Goal: Task Accomplishment & Management: Manage account settings

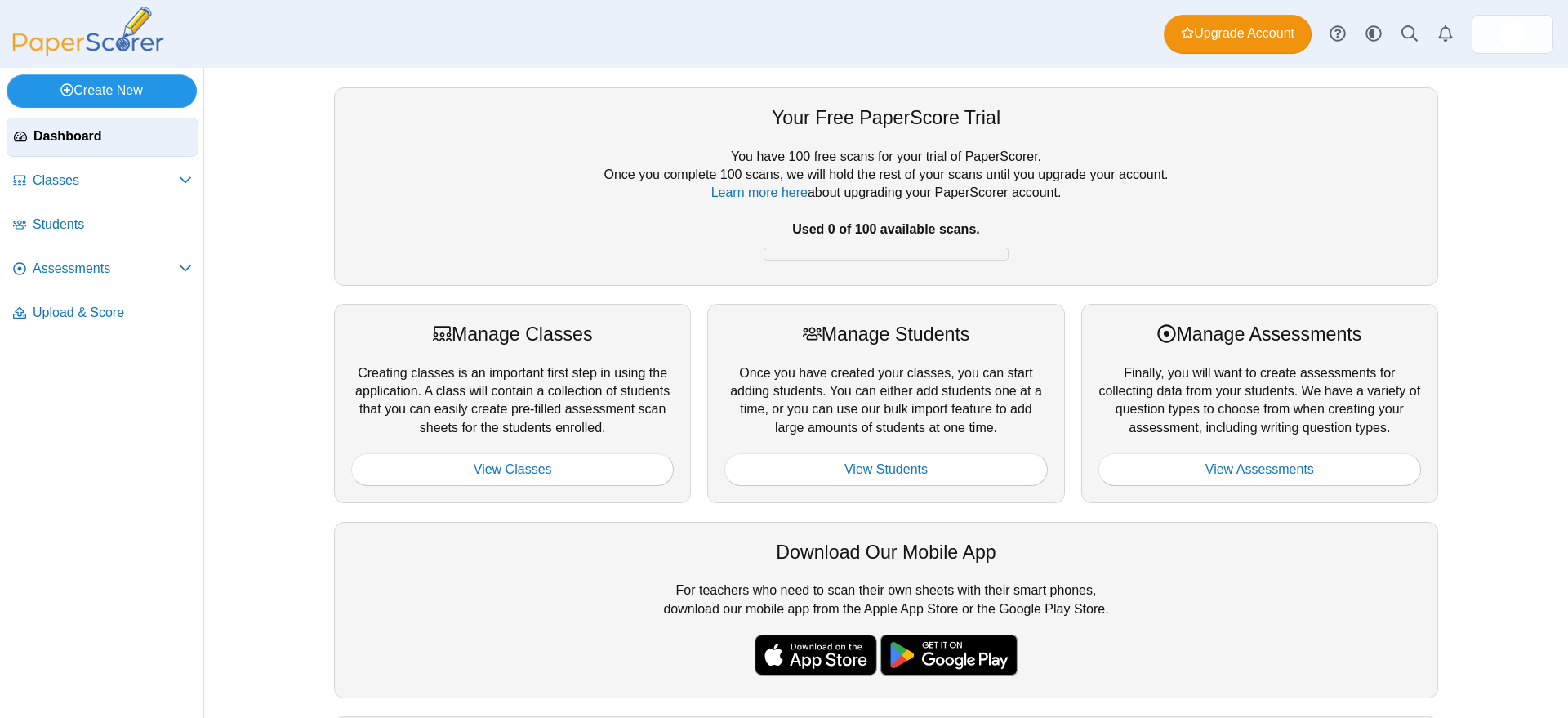
click at [125, 79] on link "Create New" at bounding box center [101, 91] width 190 height 32
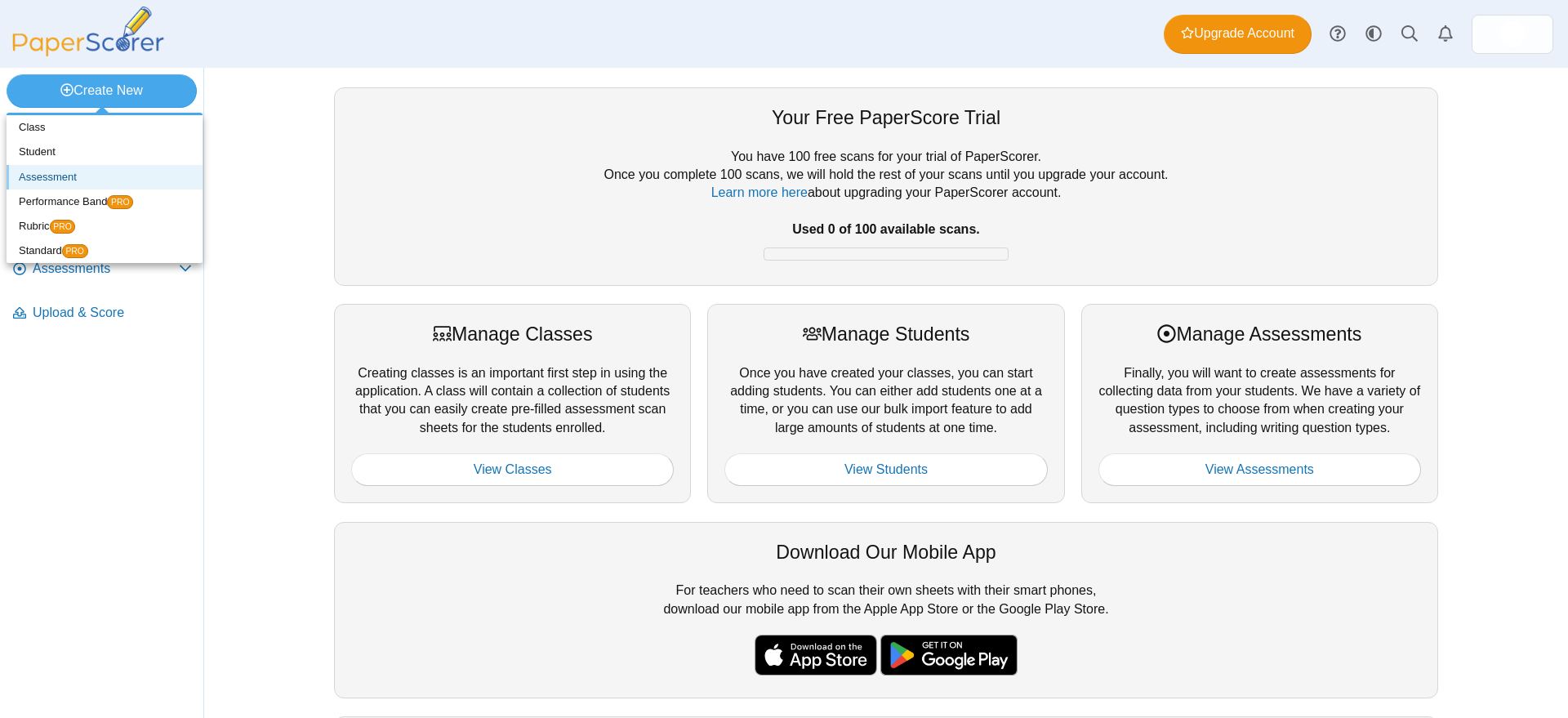
click at [63, 178] on link "Assessment" at bounding box center [104, 178] width 196 height 25
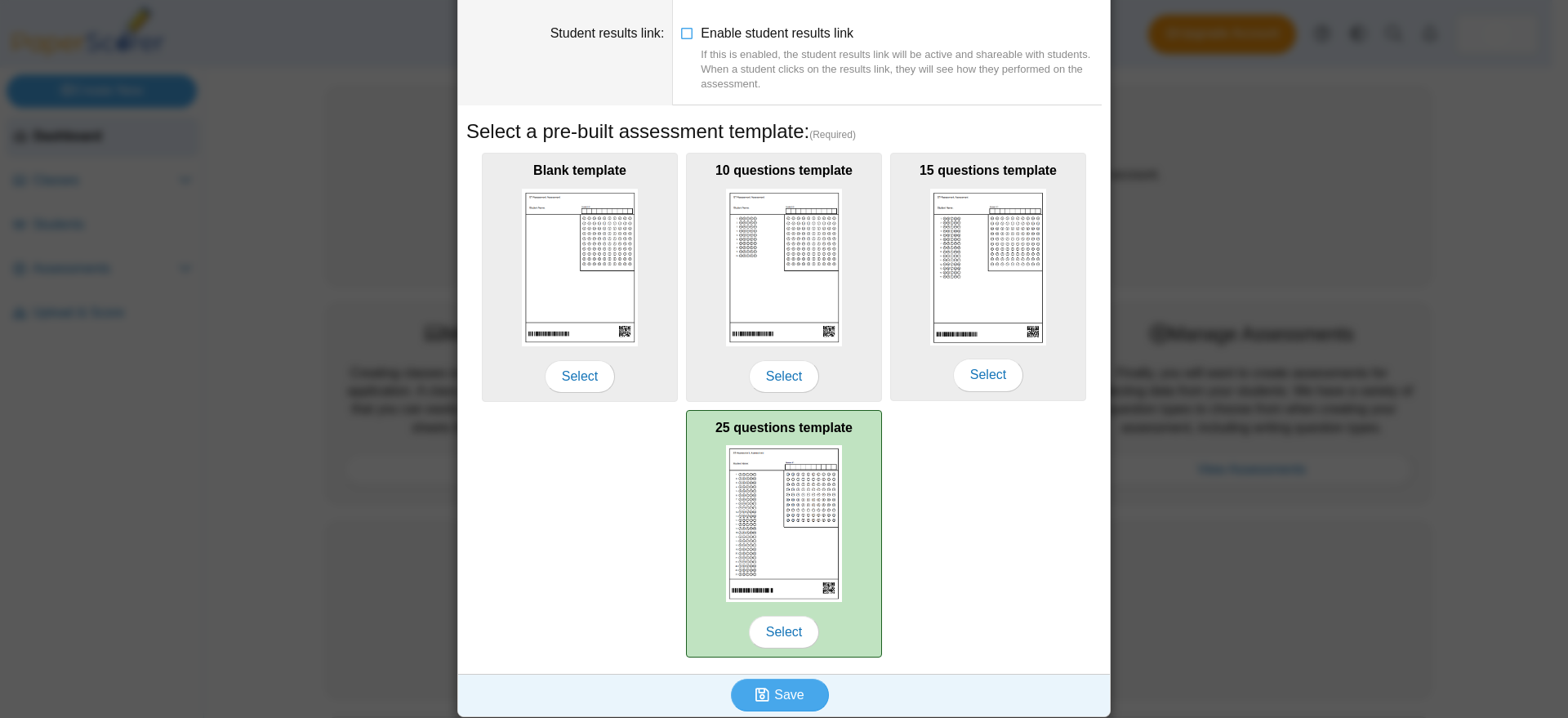
scroll to position [184, 0]
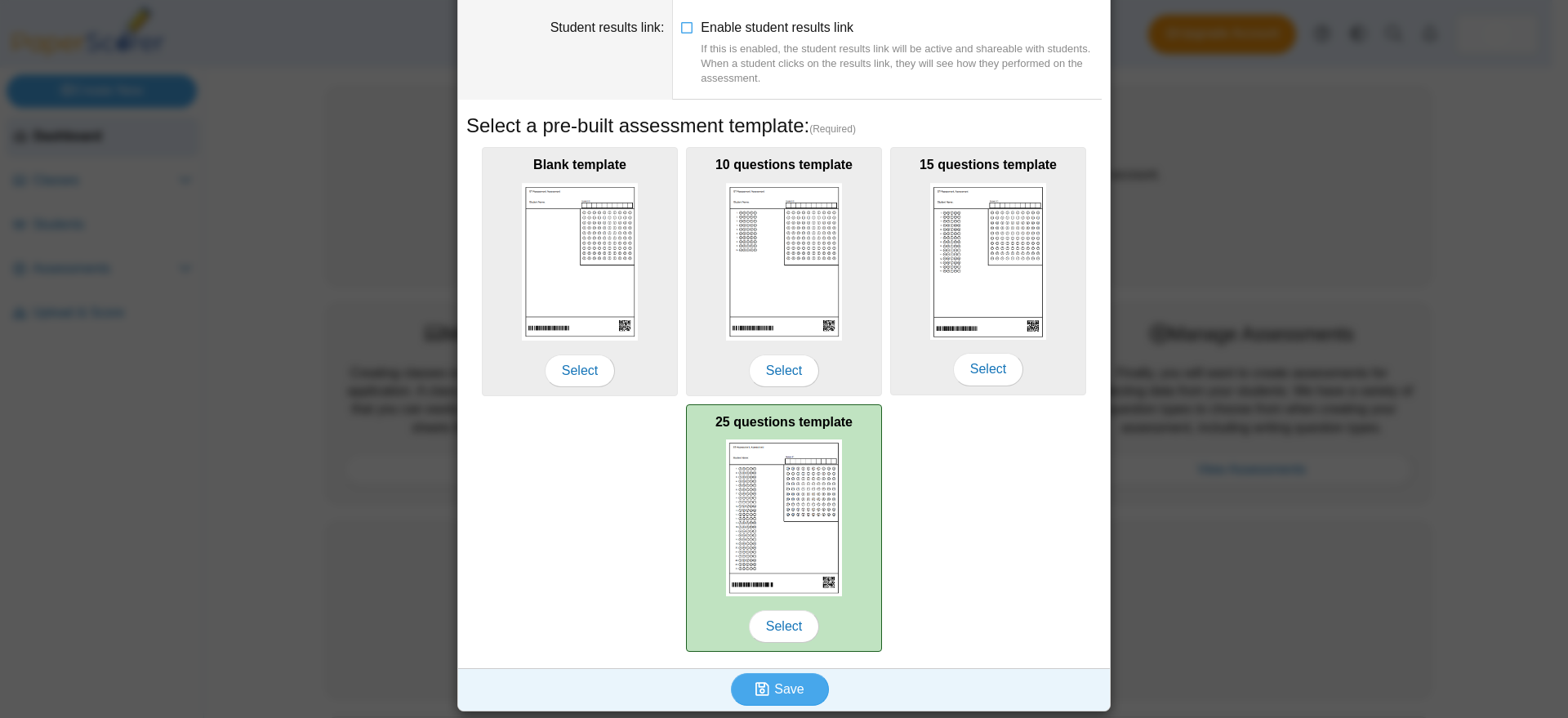
type input "**********"
click at [782, 474] on img at bounding box center [783, 517] width 116 height 157
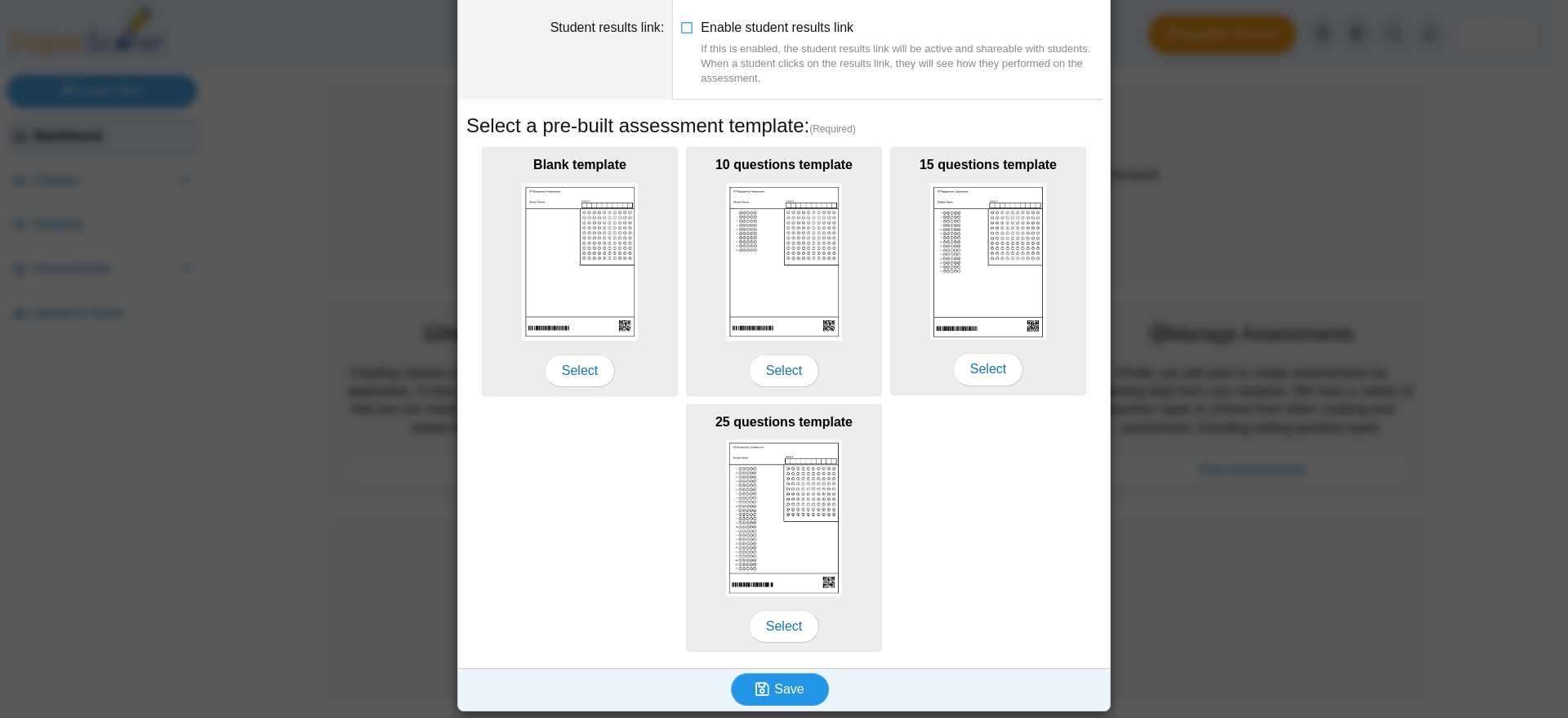
click at [774, 686] on span "Save" at bounding box center [789, 688] width 30 height 14
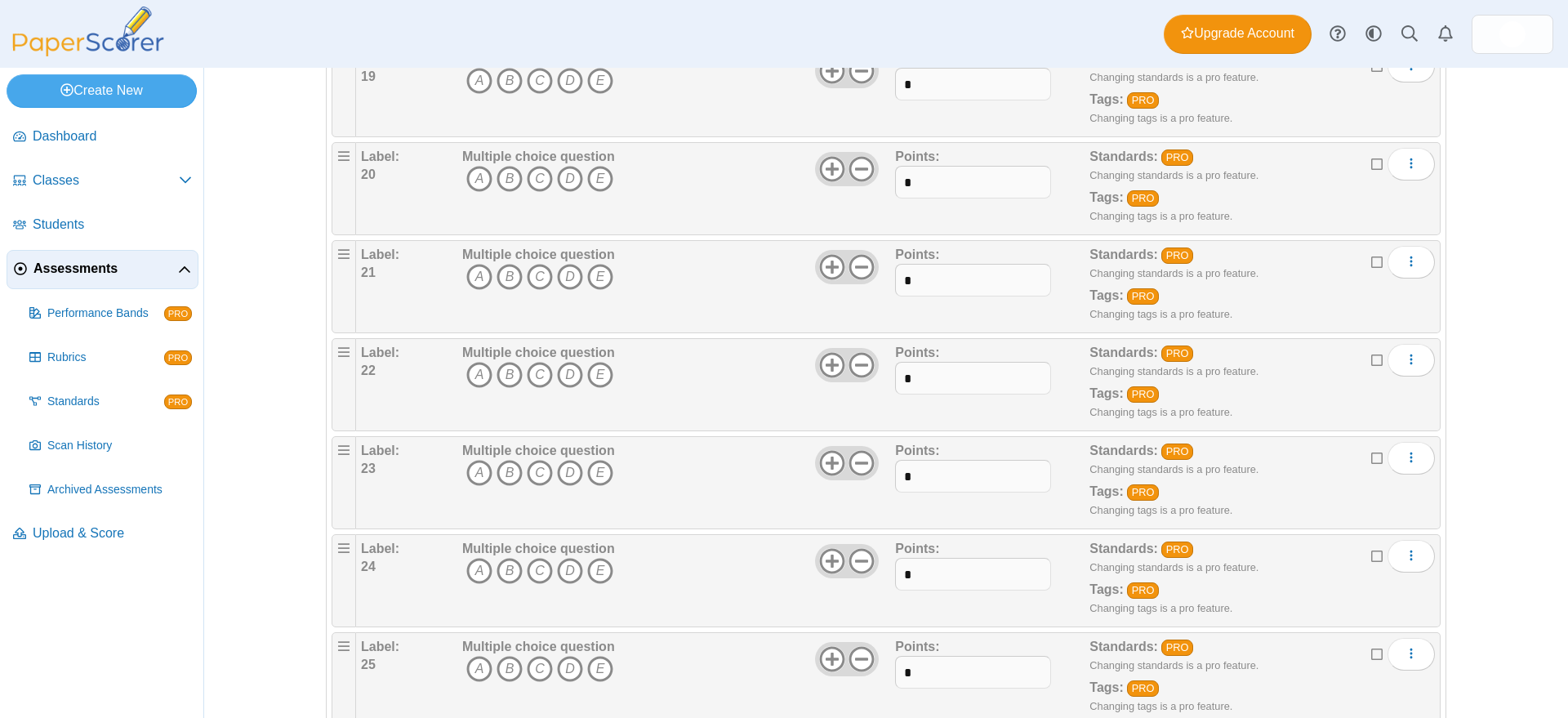
scroll to position [1998, 0]
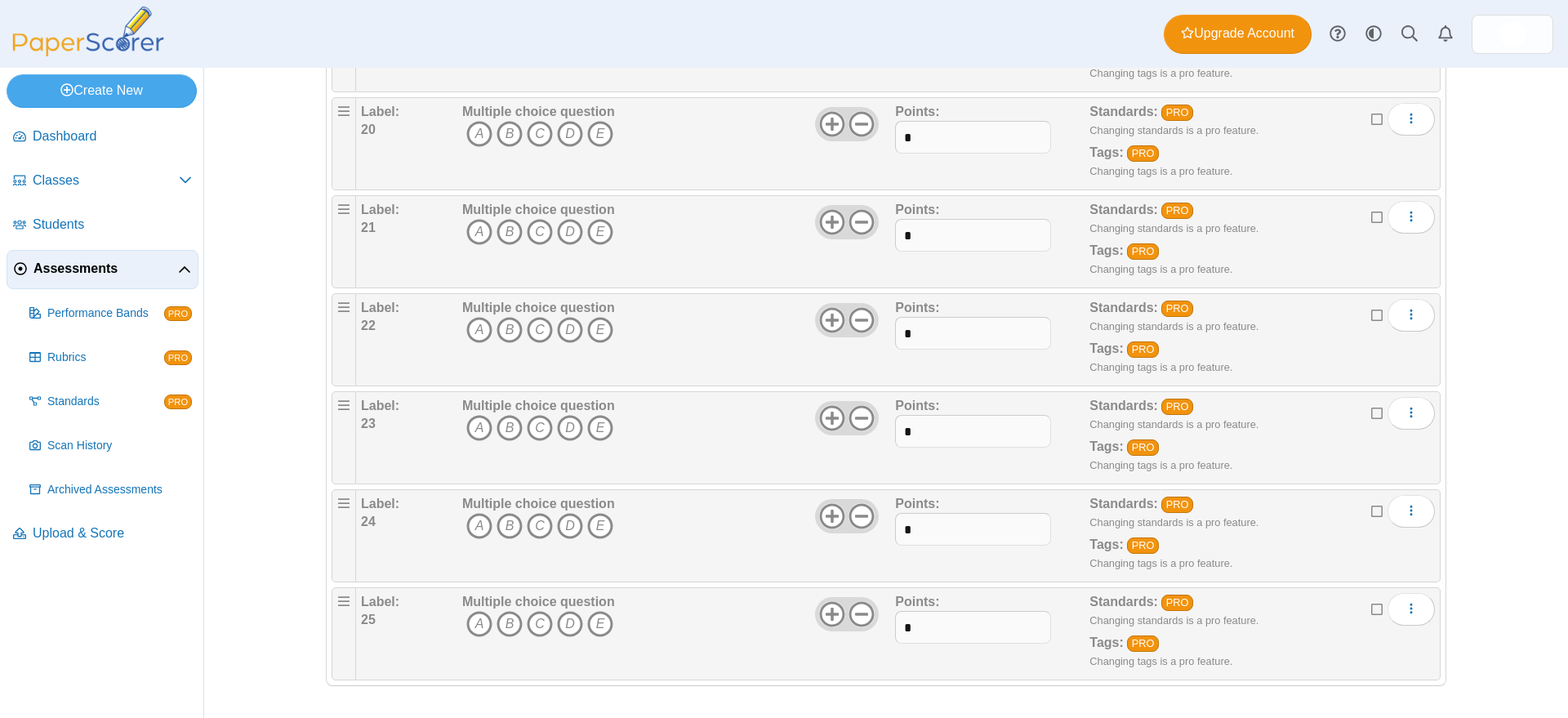
click at [1371, 603] on icon at bounding box center [1378, 607] width 13 height 11
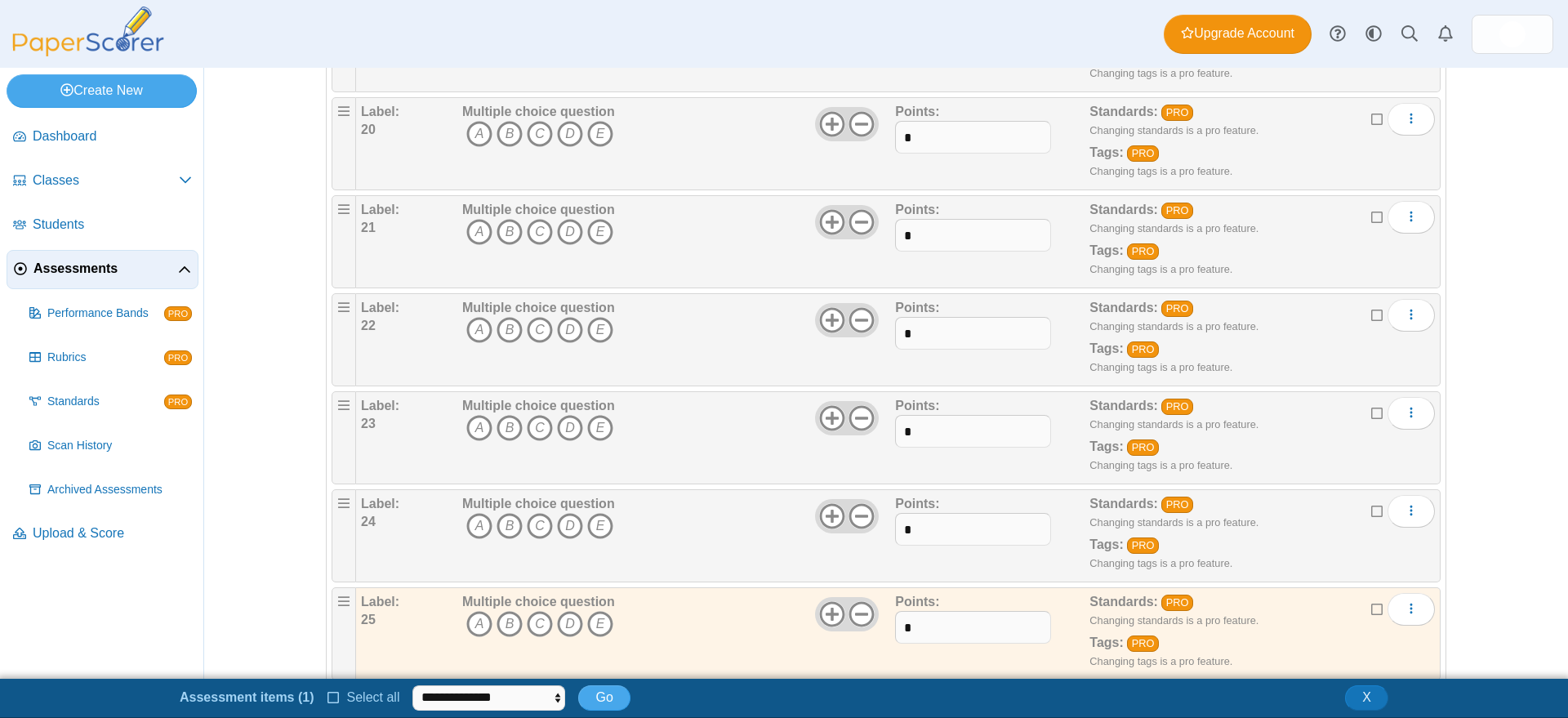
click at [1371, 507] on icon at bounding box center [1378, 510] width 13 height 11
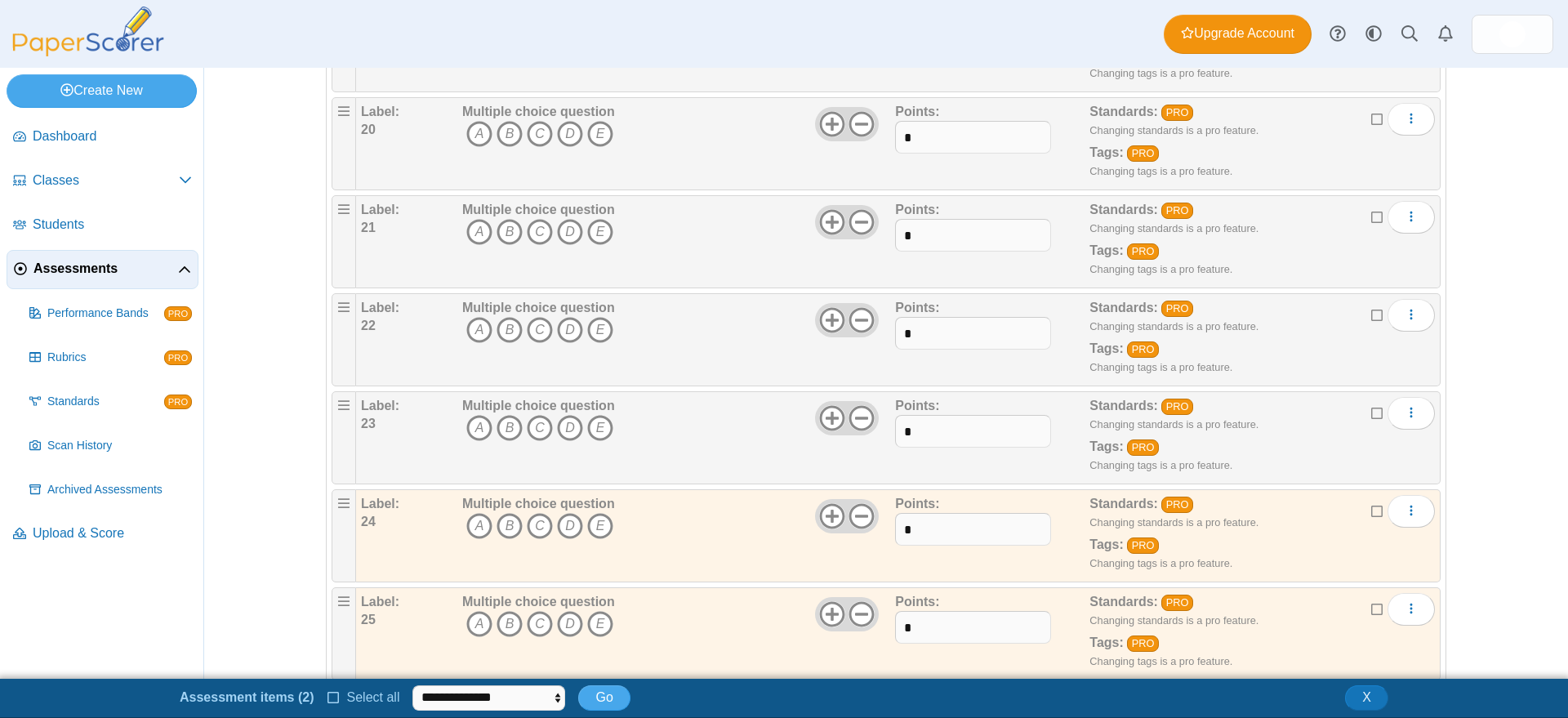
click at [1371, 413] on icon at bounding box center [1378, 412] width 13 height 11
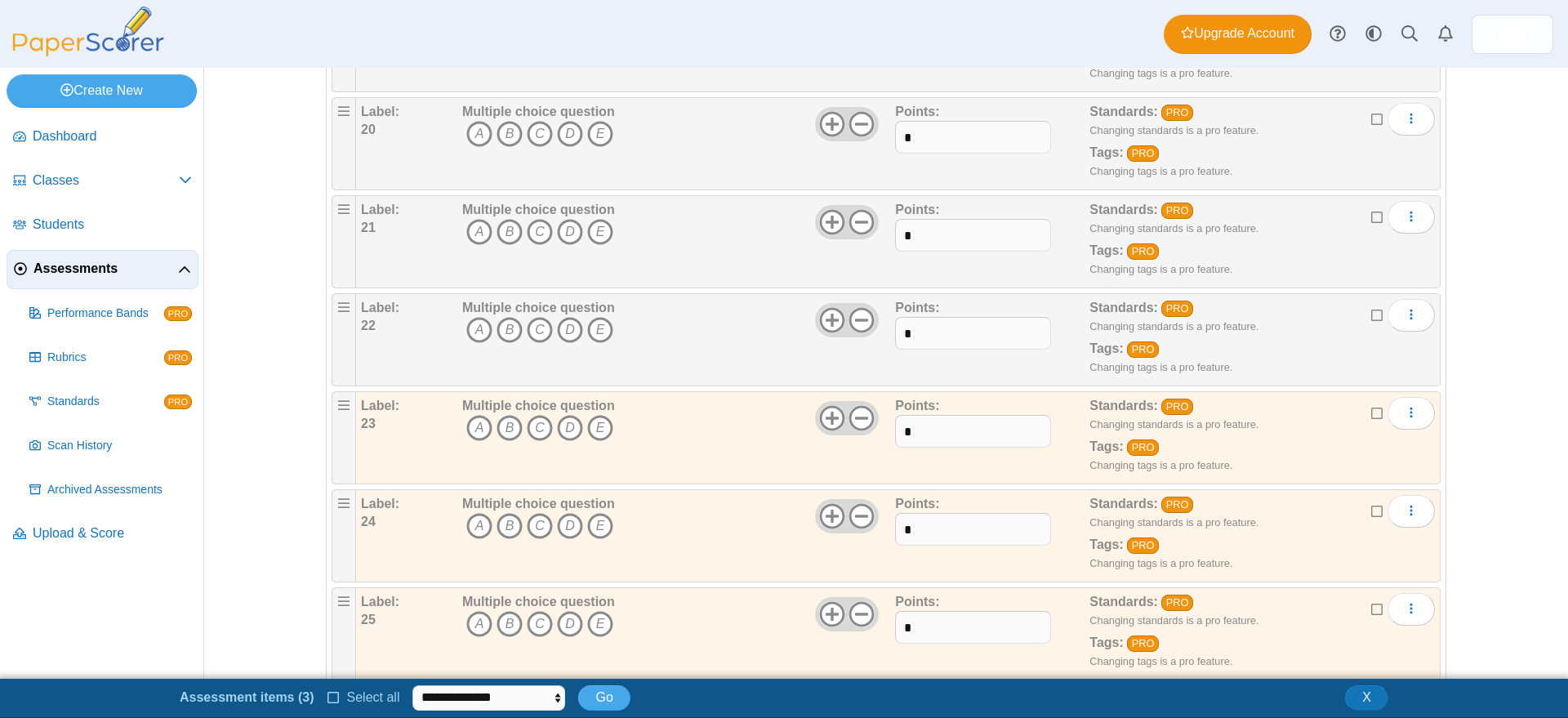
click at [1373, 312] on icon at bounding box center [1378, 313] width 13 height 11
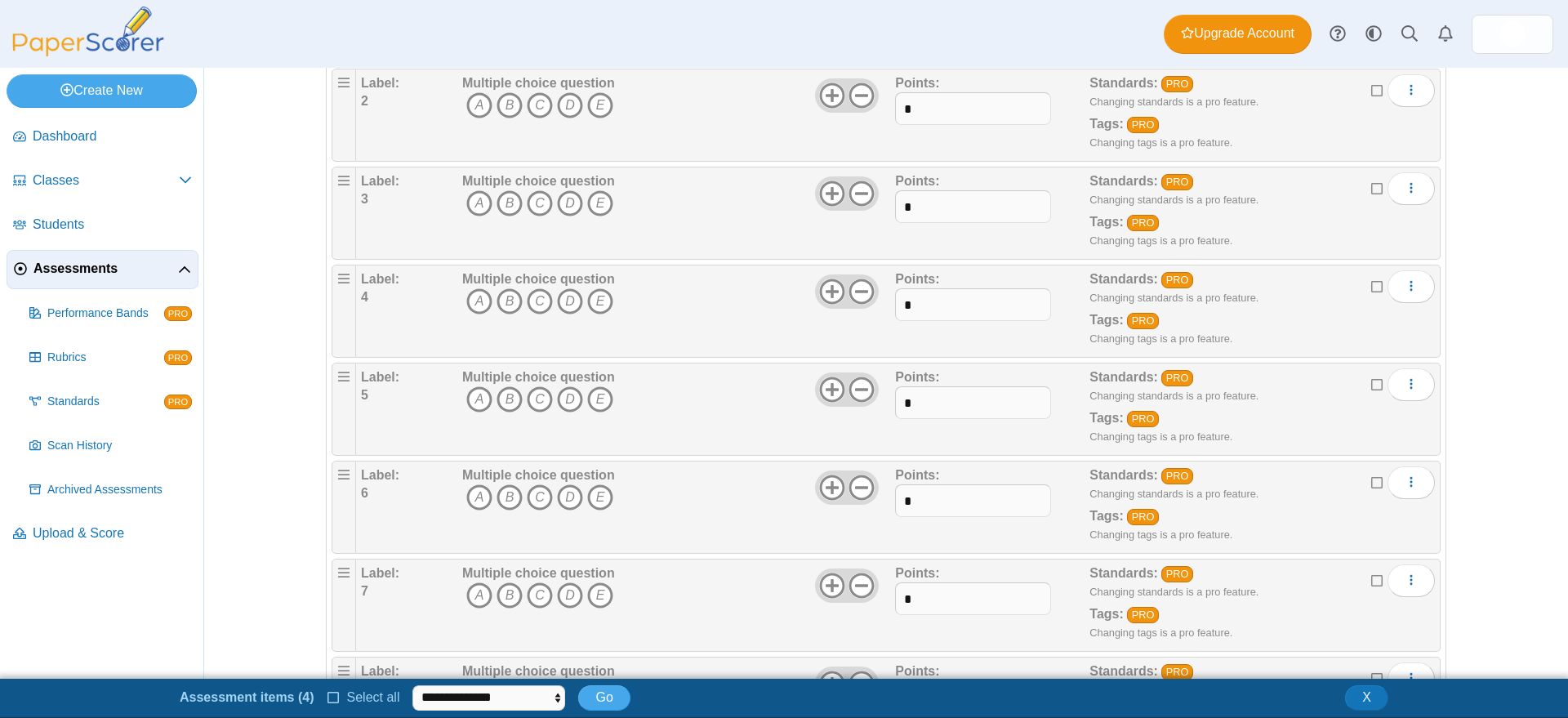
scroll to position [0, 0]
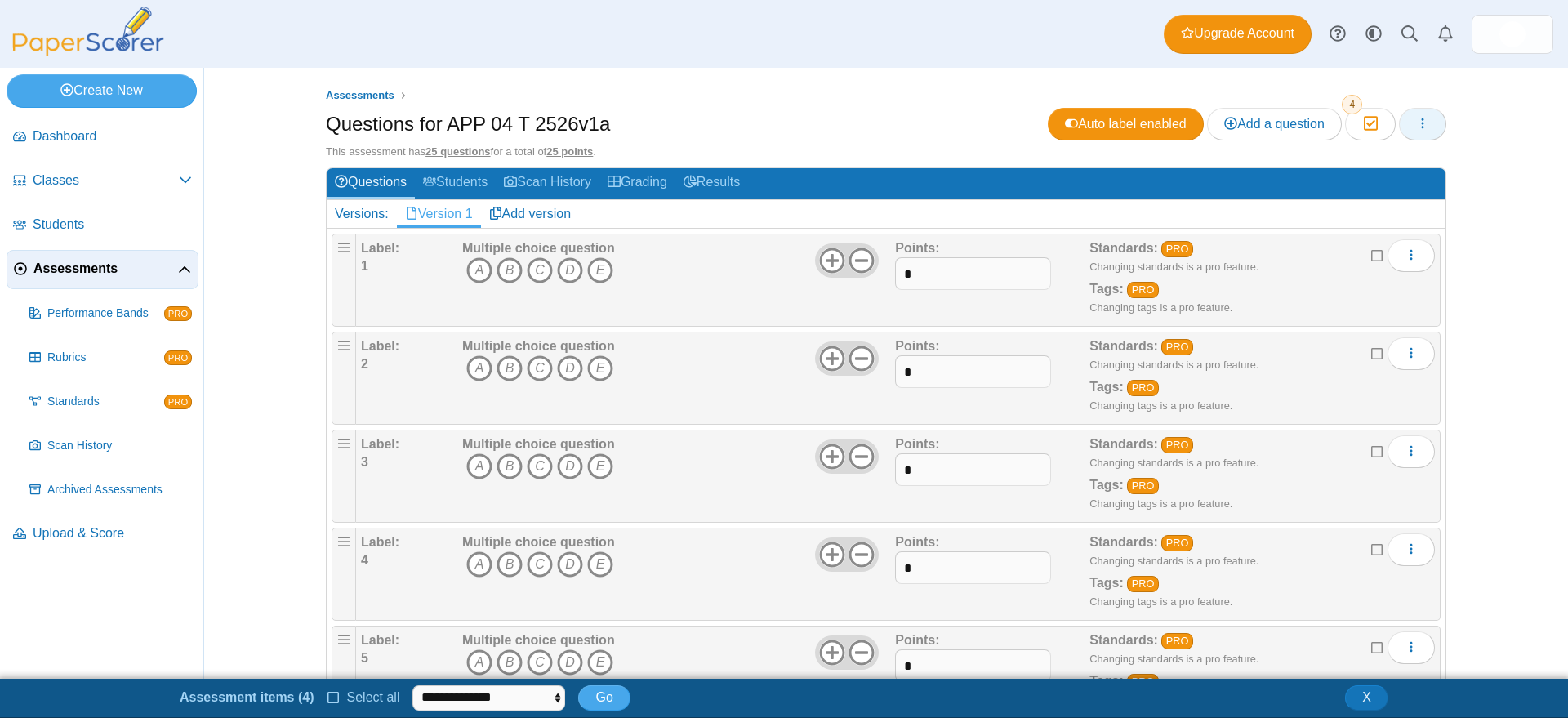
click at [1416, 123] on icon "button" at bounding box center [1423, 123] width 13 height 13
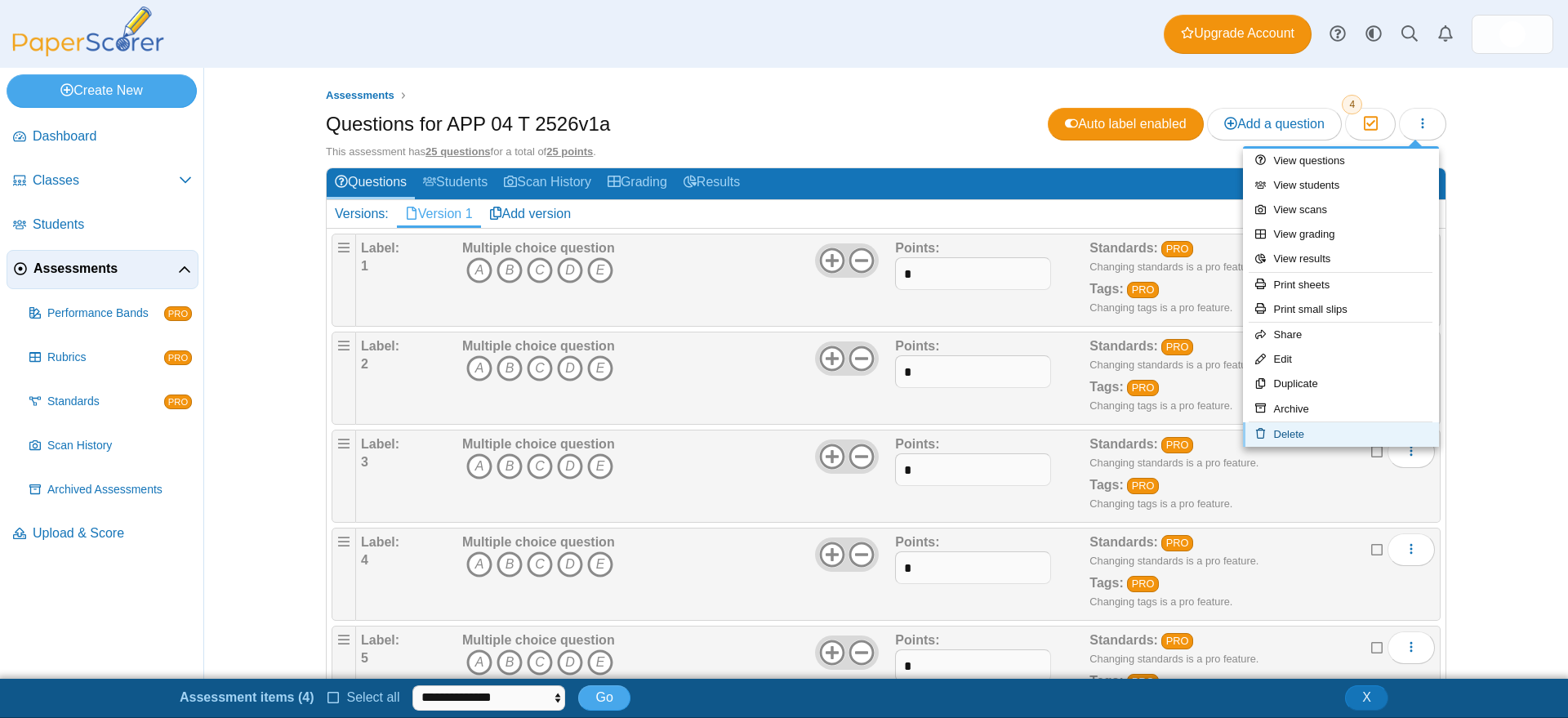
click at [1290, 433] on link "Delete" at bounding box center [1341, 434] width 196 height 25
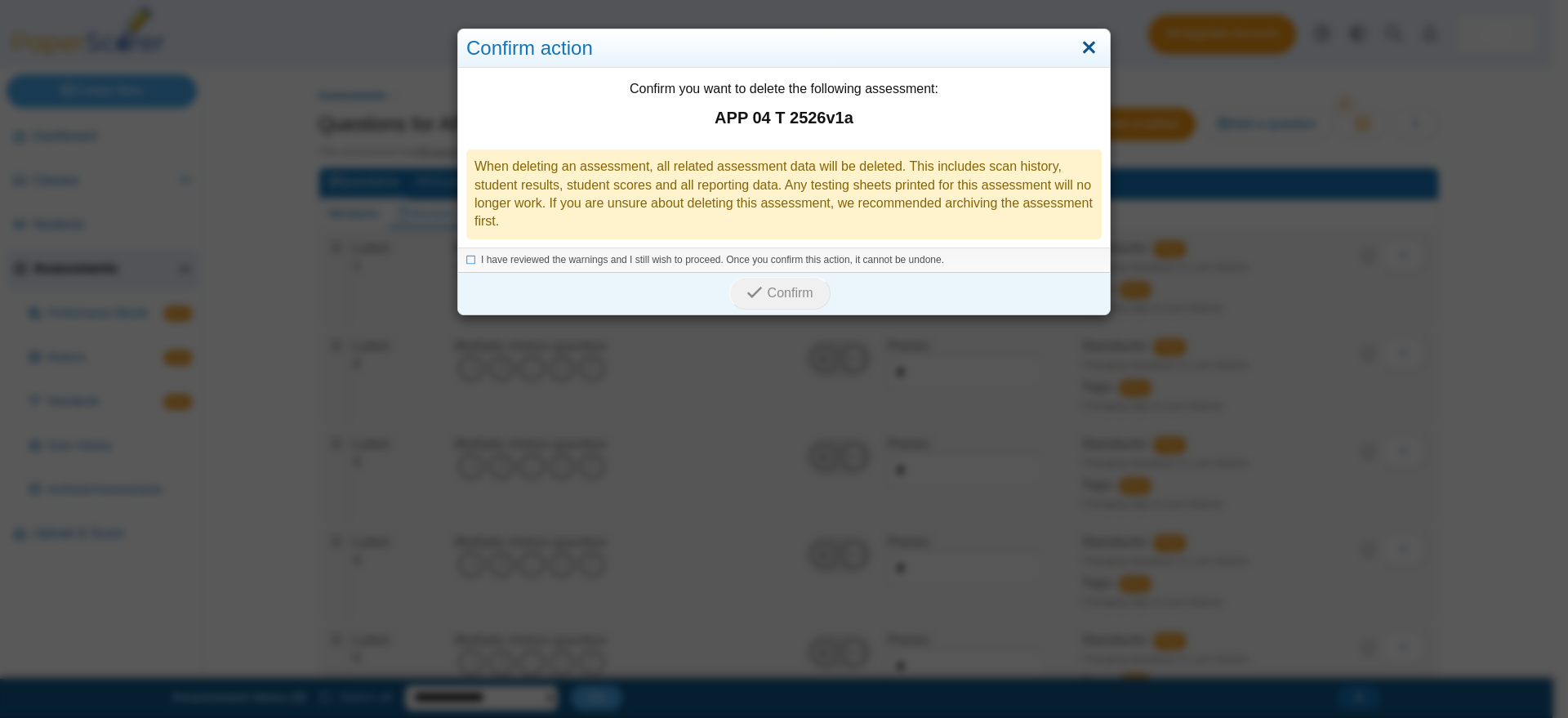
click at [1078, 43] on link "Close" at bounding box center [1089, 48] width 26 height 28
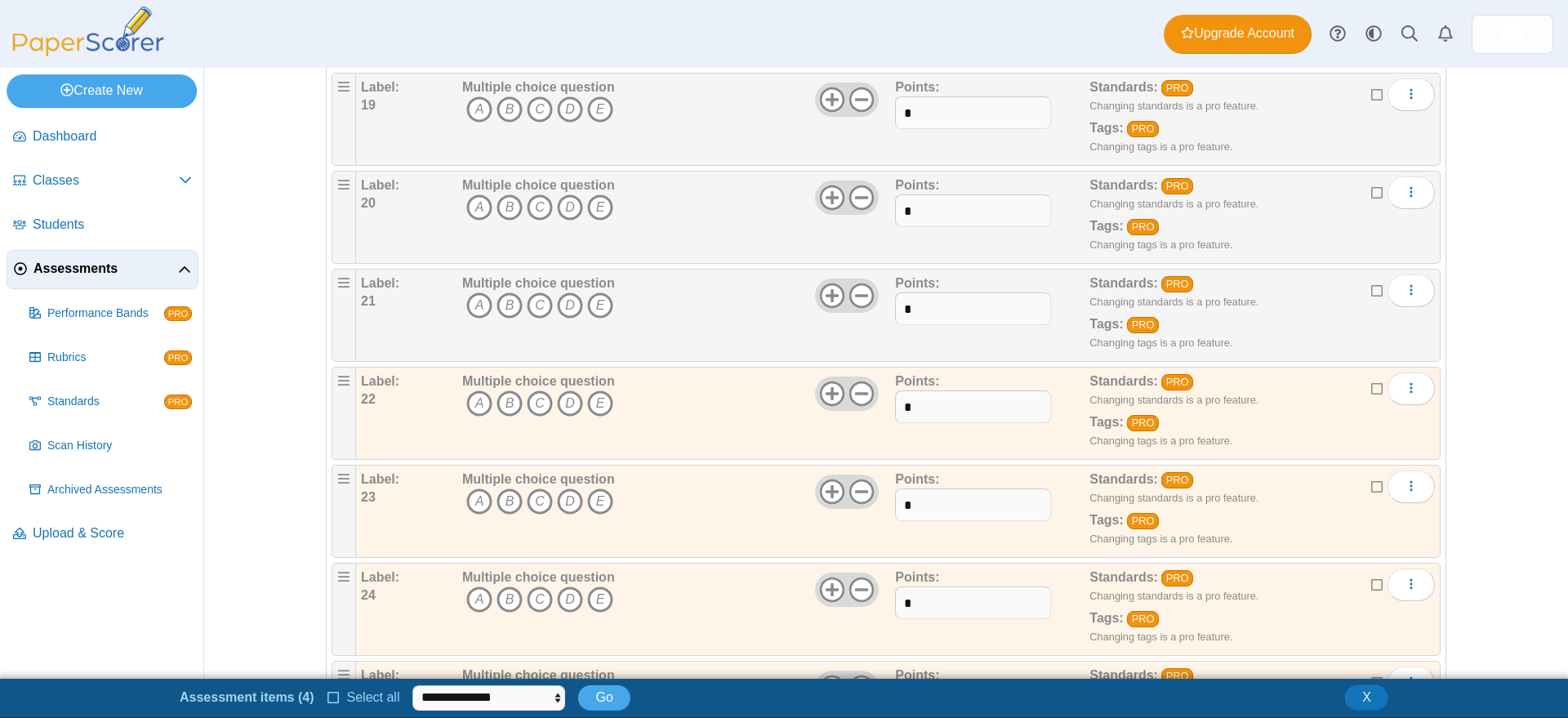
scroll to position [2038, 0]
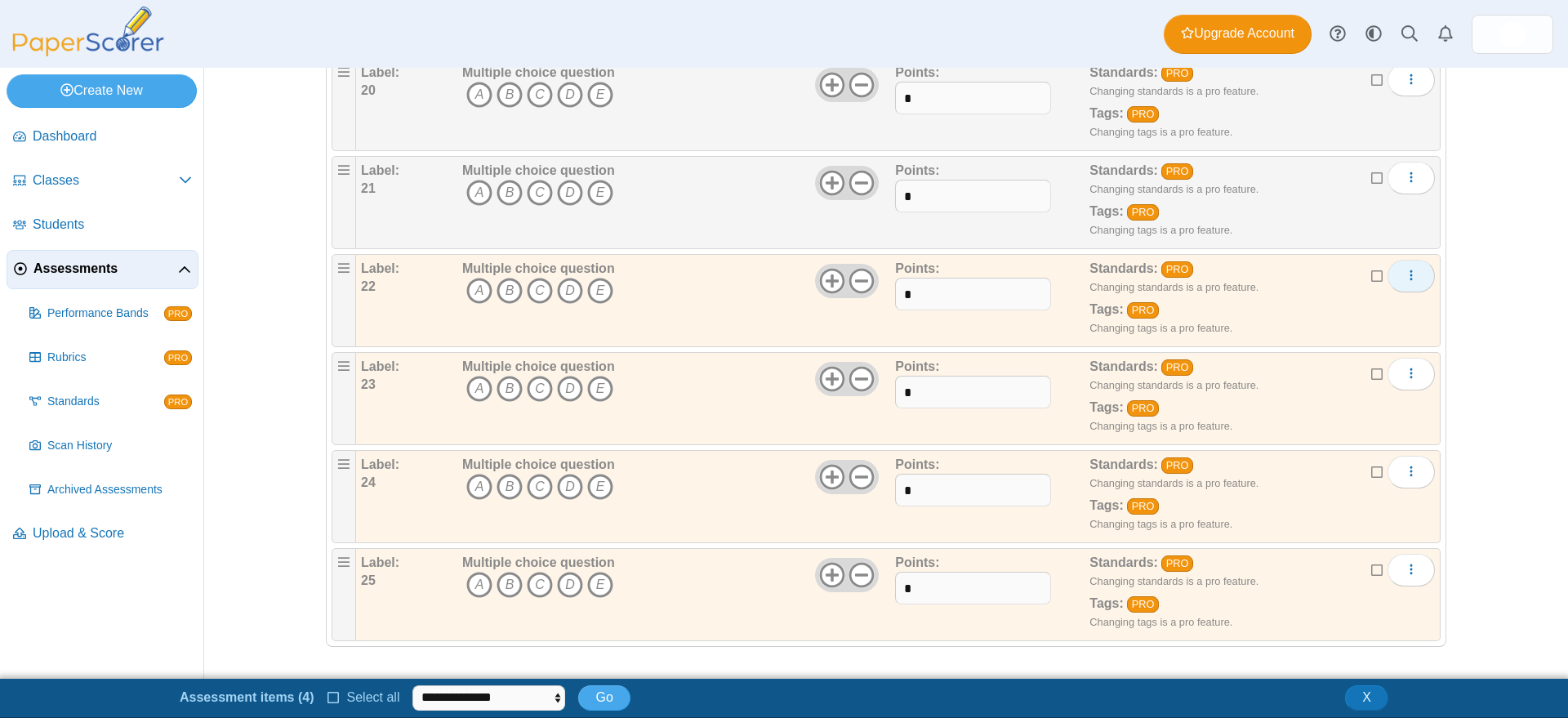
click at [1405, 270] on icon "More options" at bounding box center [1411, 275] width 13 height 13
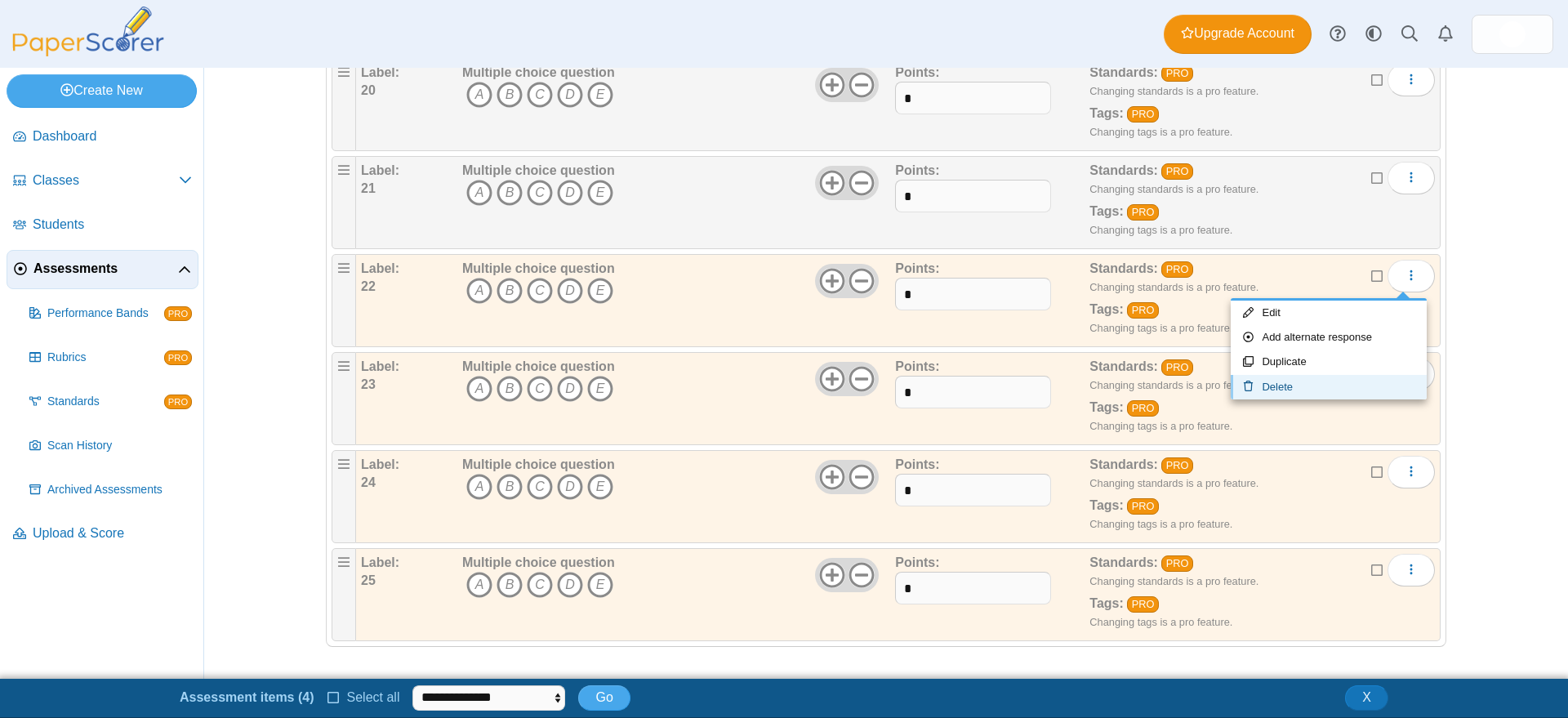
click at [1294, 383] on link "Delete" at bounding box center [1328, 388] width 196 height 25
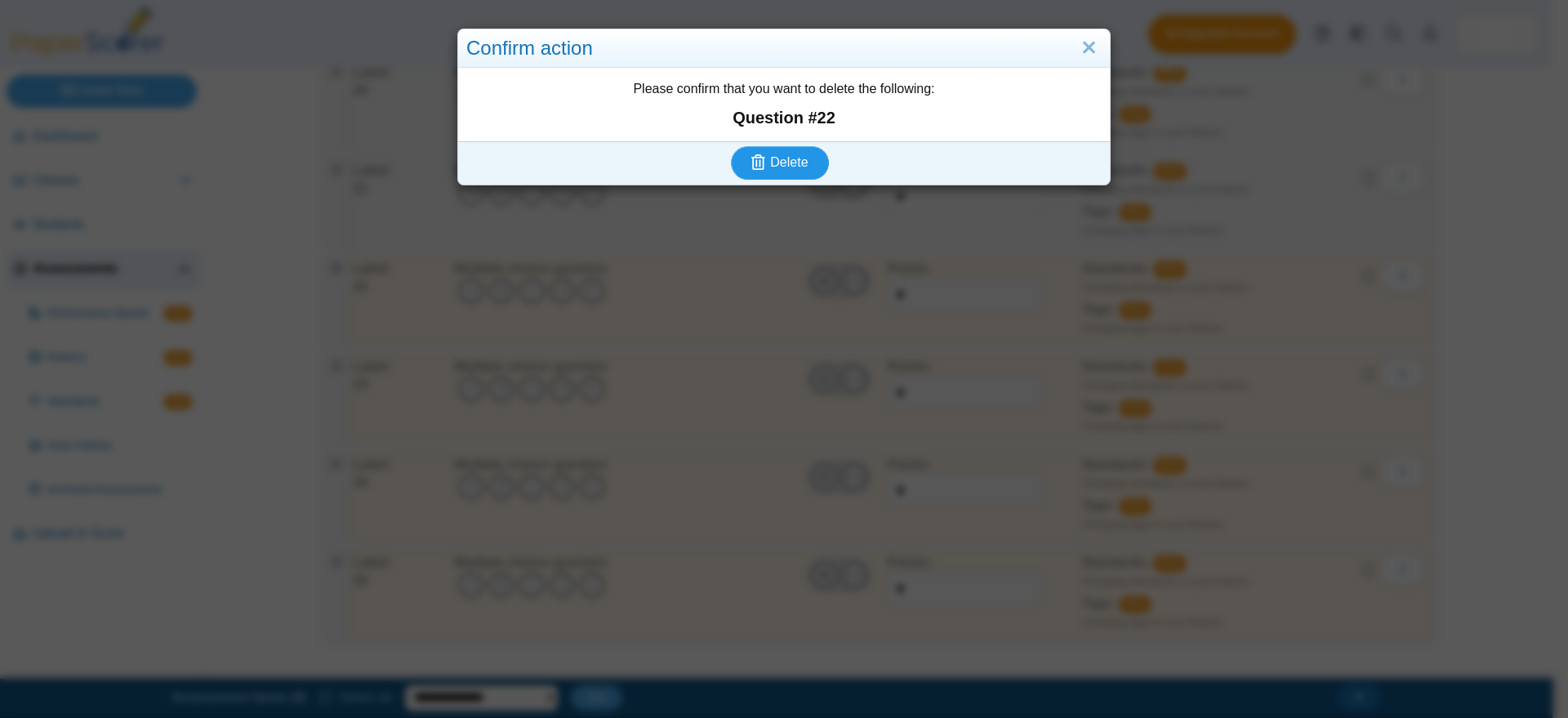
click at [787, 161] on span "Delete" at bounding box center [788, 161] width 37 height 14
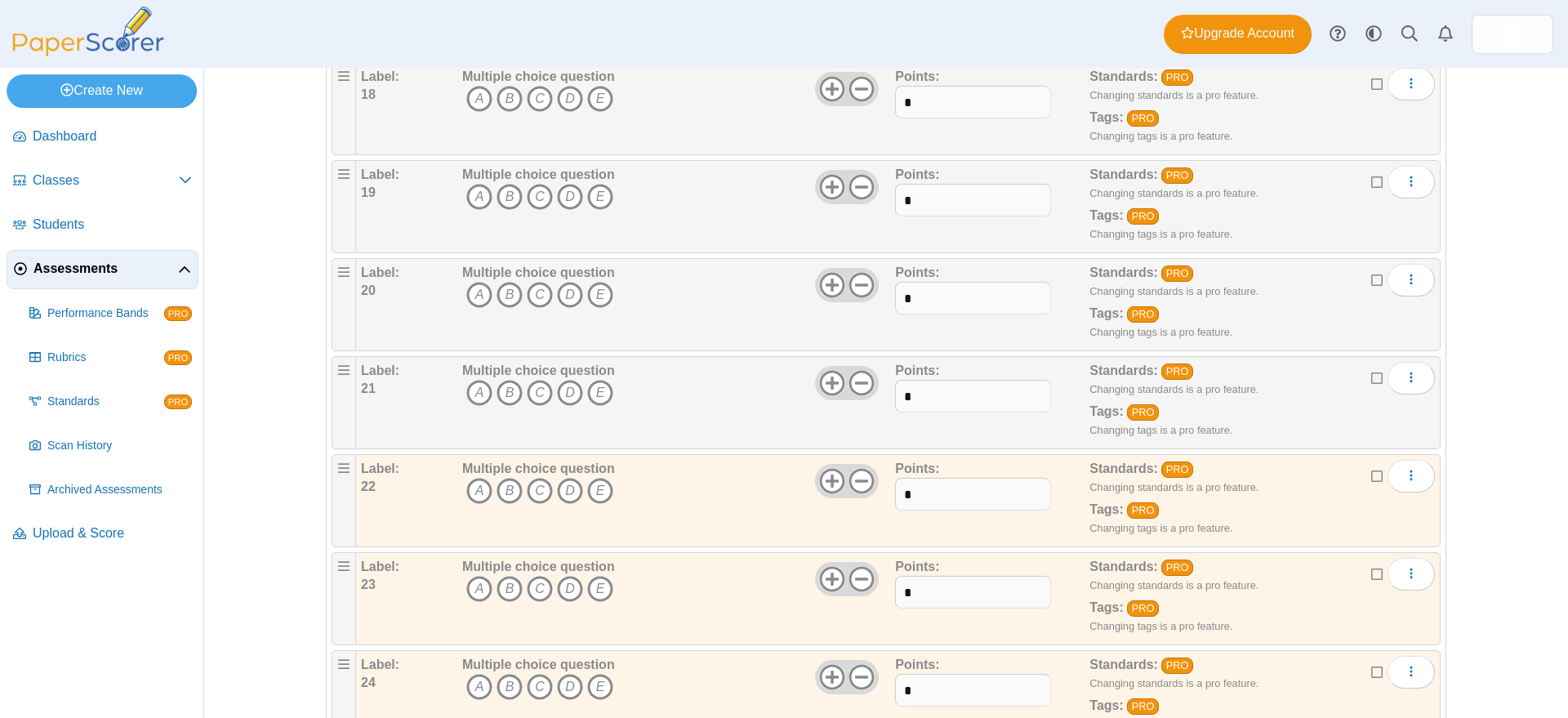
scroll to position [1900, 0]
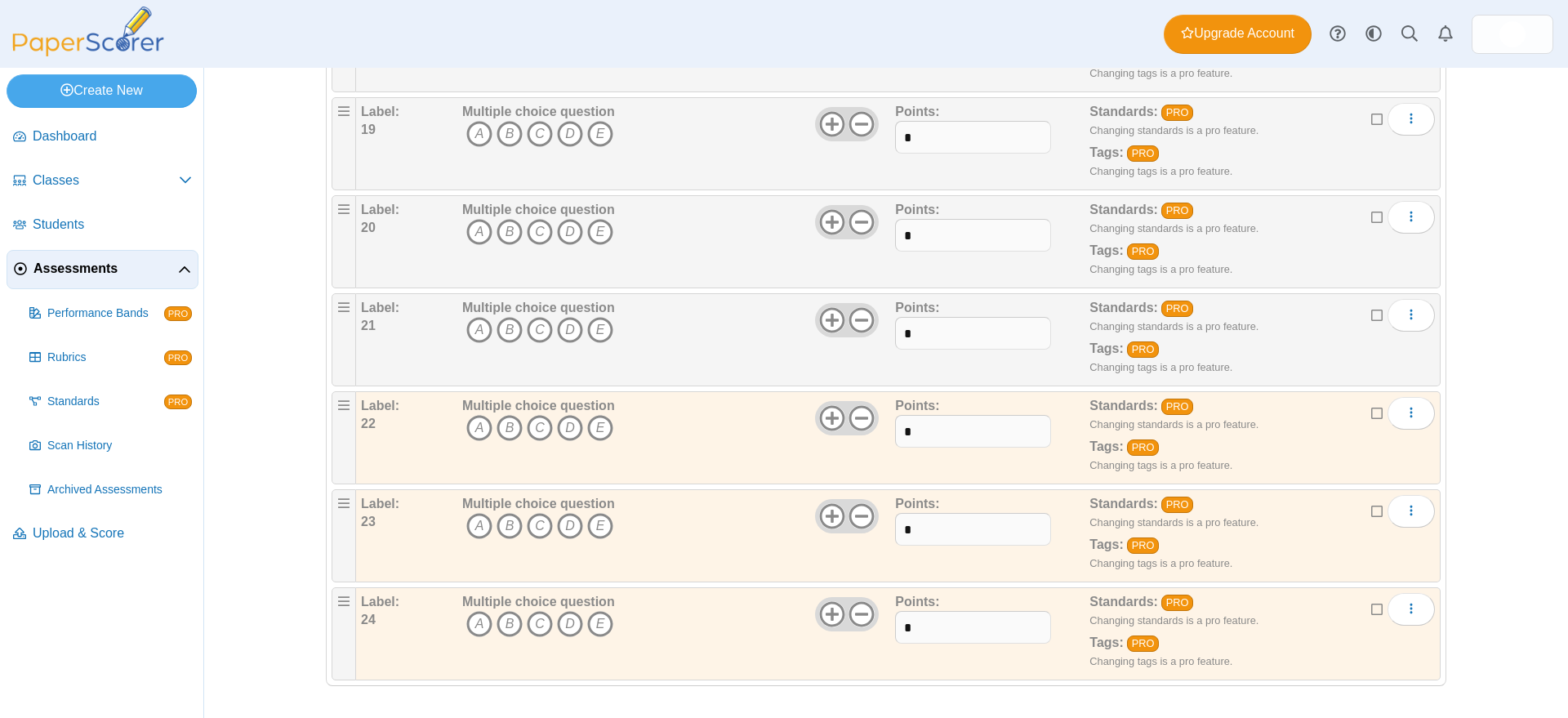
click at [1371, 412] on icon at bounding box center [1378, 412] width 13 height 11
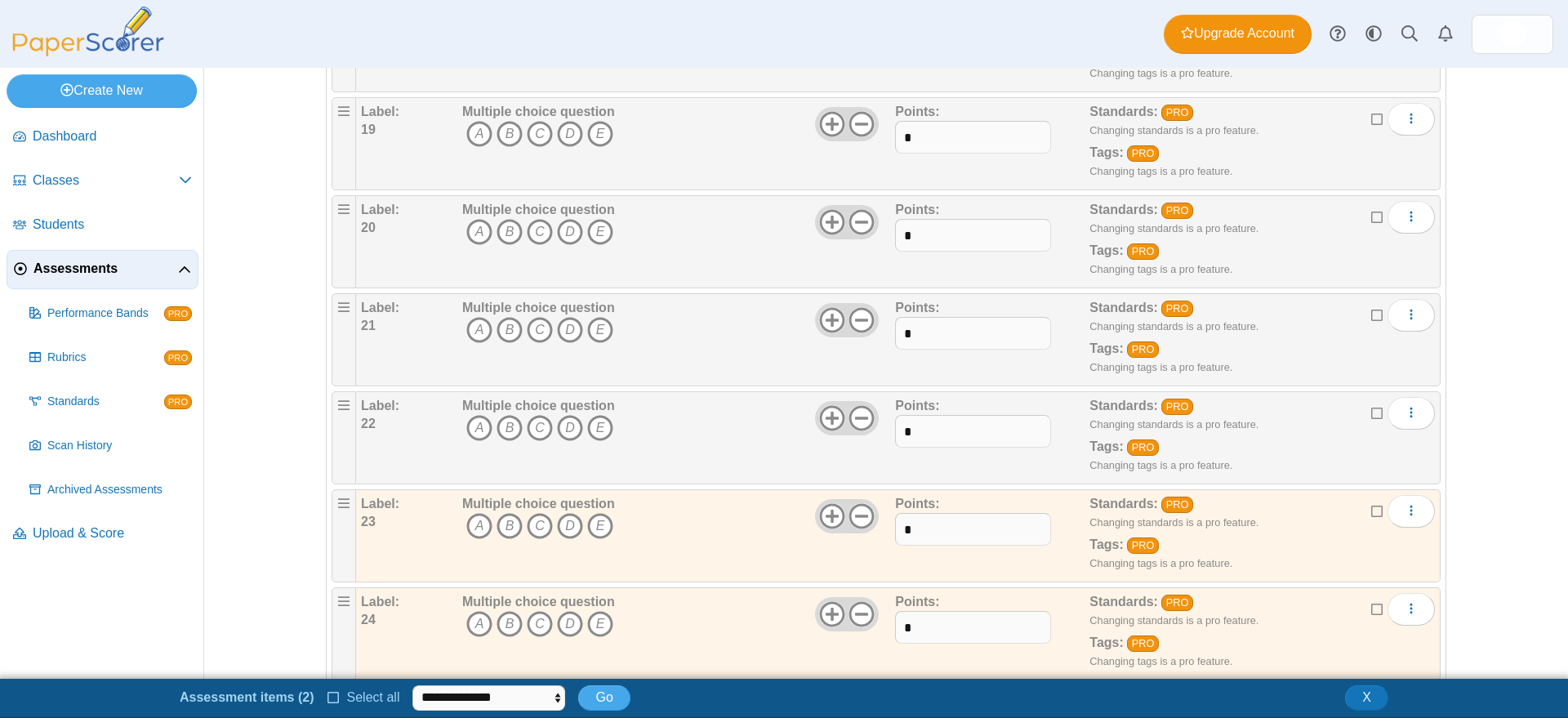
click at [1371, 509] on icon at bounding box center [1378, 510] width 13 height 11
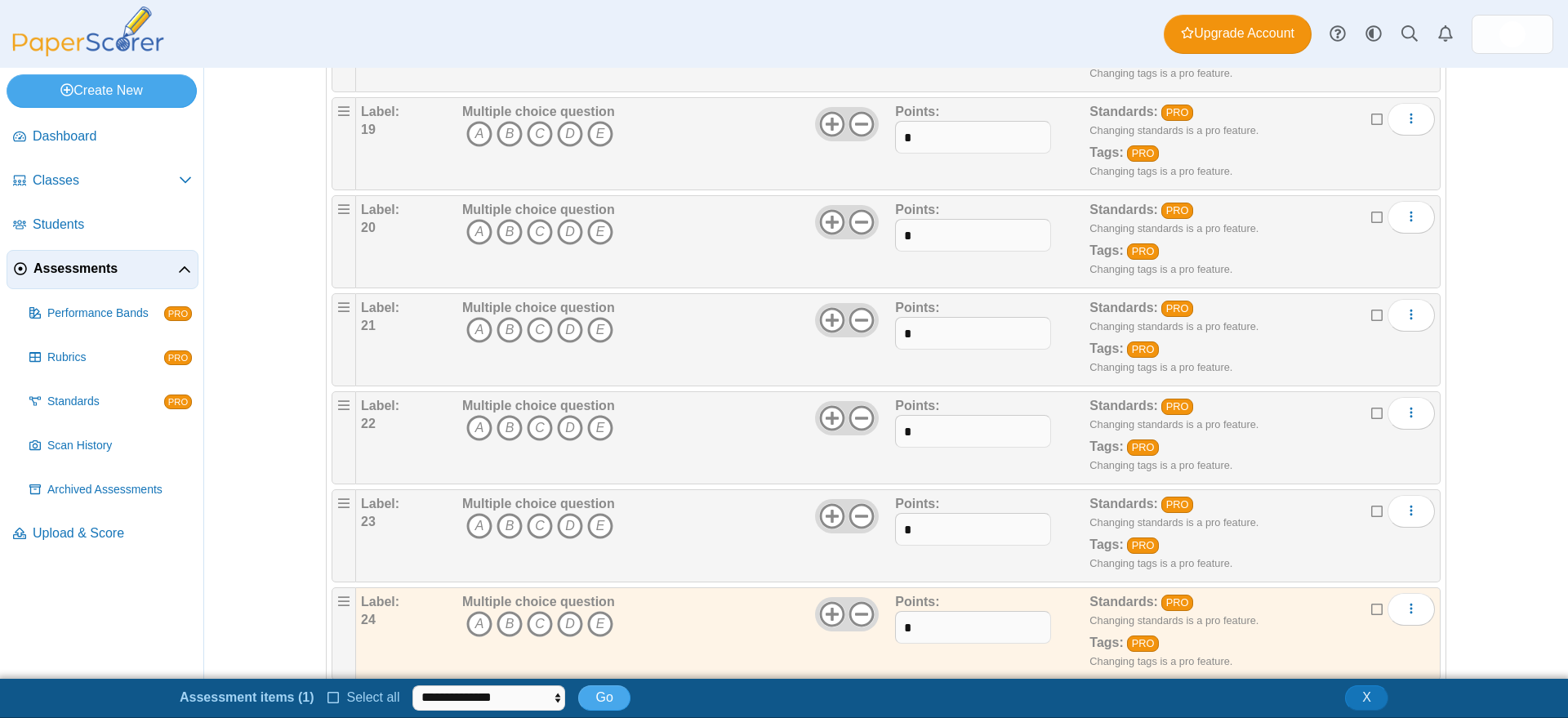
click at [1371, 605] on icon at bounding box center [1378, 607] width 13 height 11
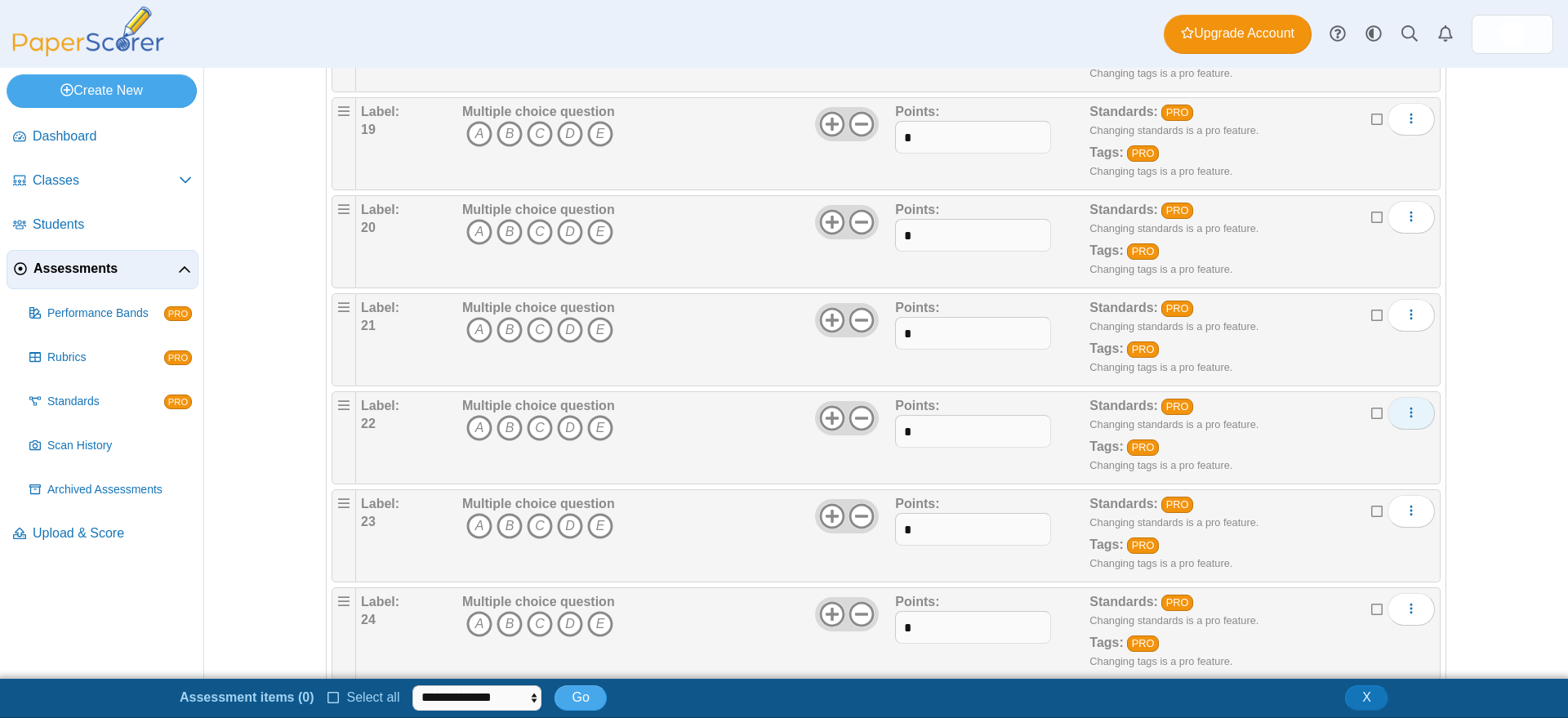
click at [1405, 412] on icon "More options" at bounding box center [1411, 412] width 13 height 13
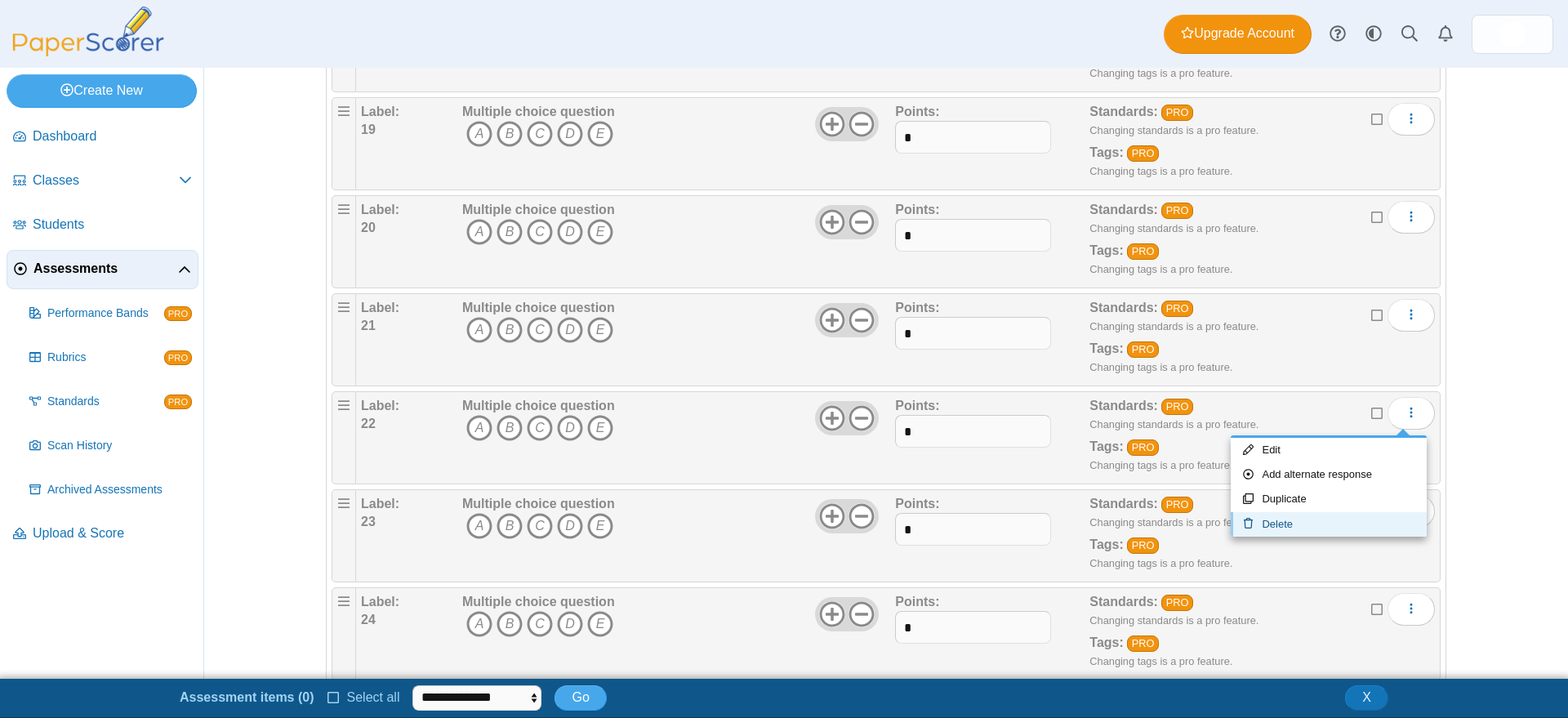
click at [1314, 522] on link "Delete" at bounding box center [1328, 524] width 196 height 25
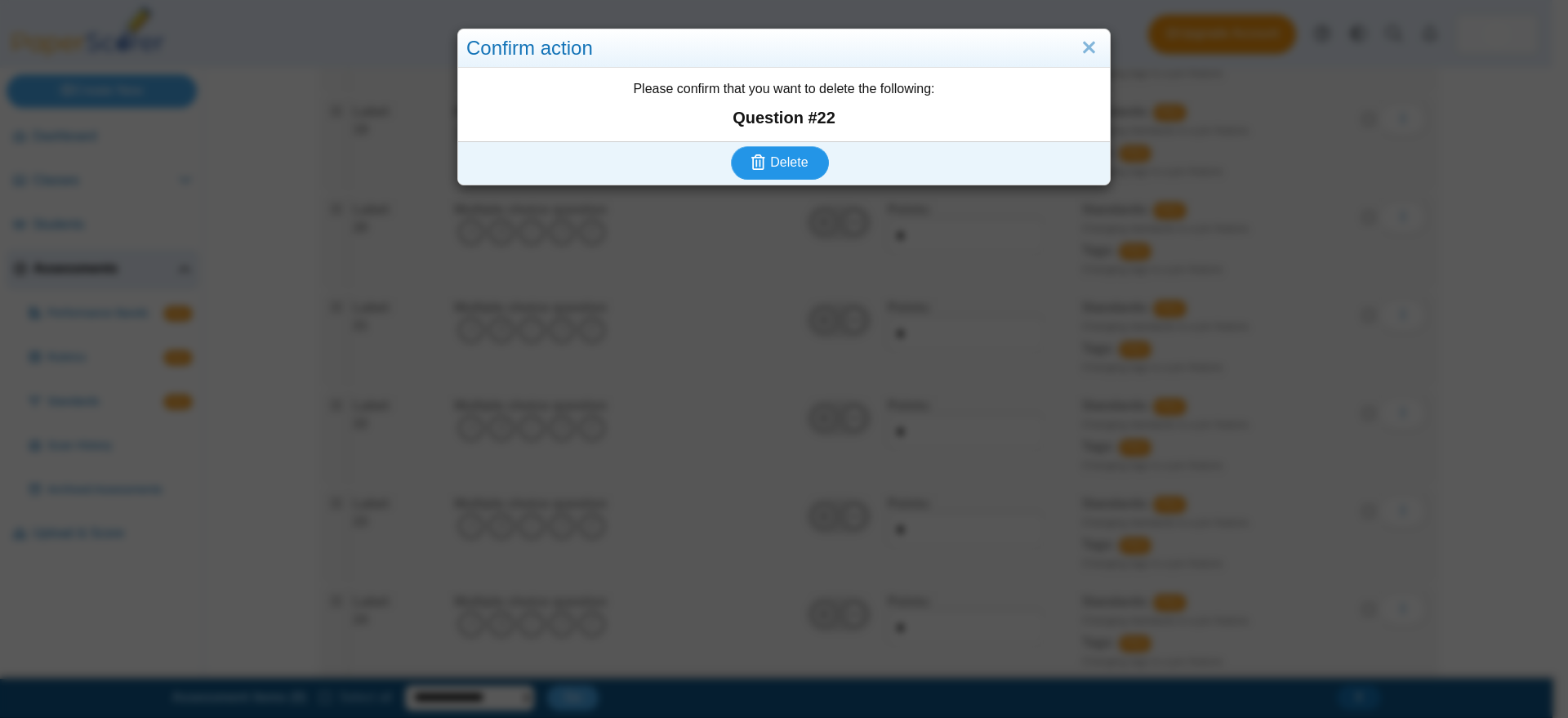
click at [802, 163] on button "Delete" at bounding box center [779, 162] width 98 height 32
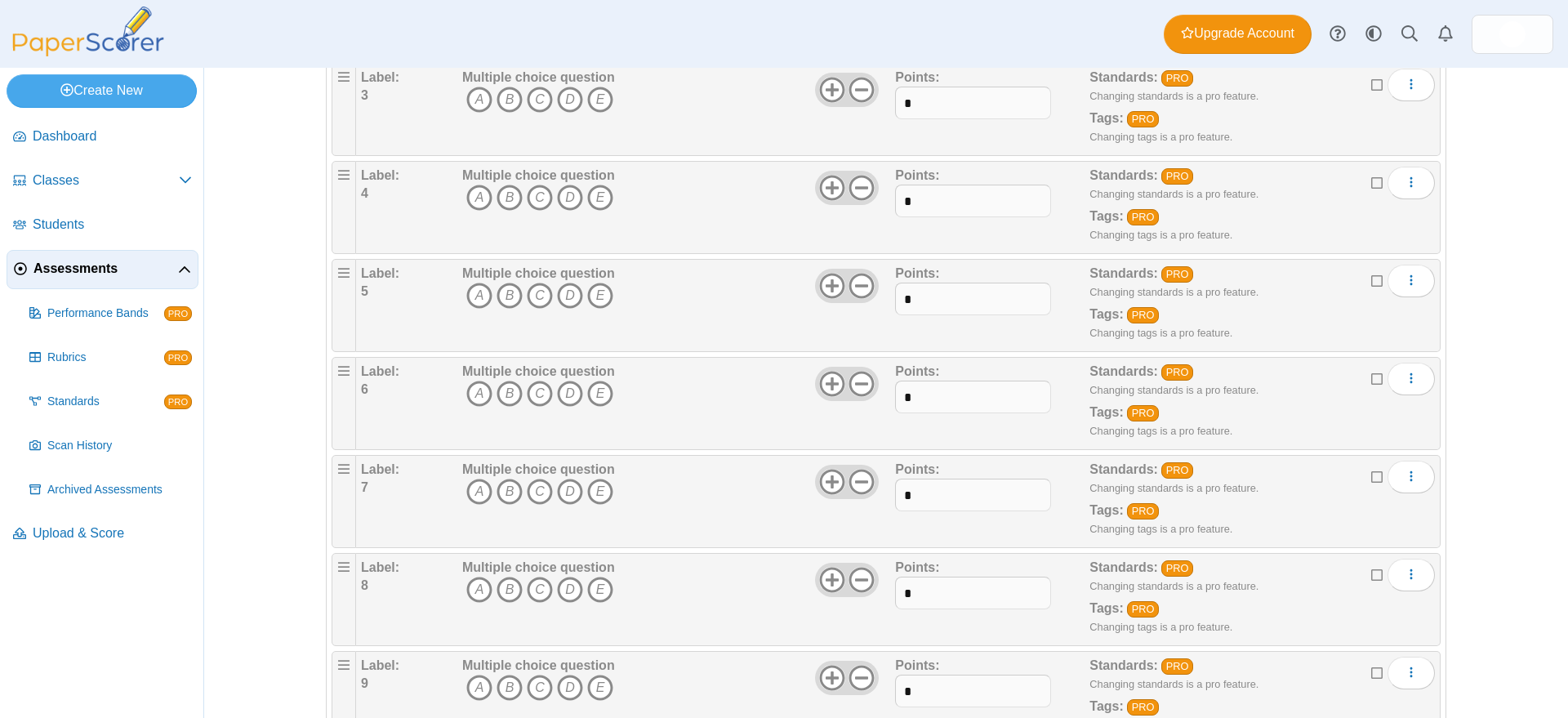
scroll to position [1802, 0]
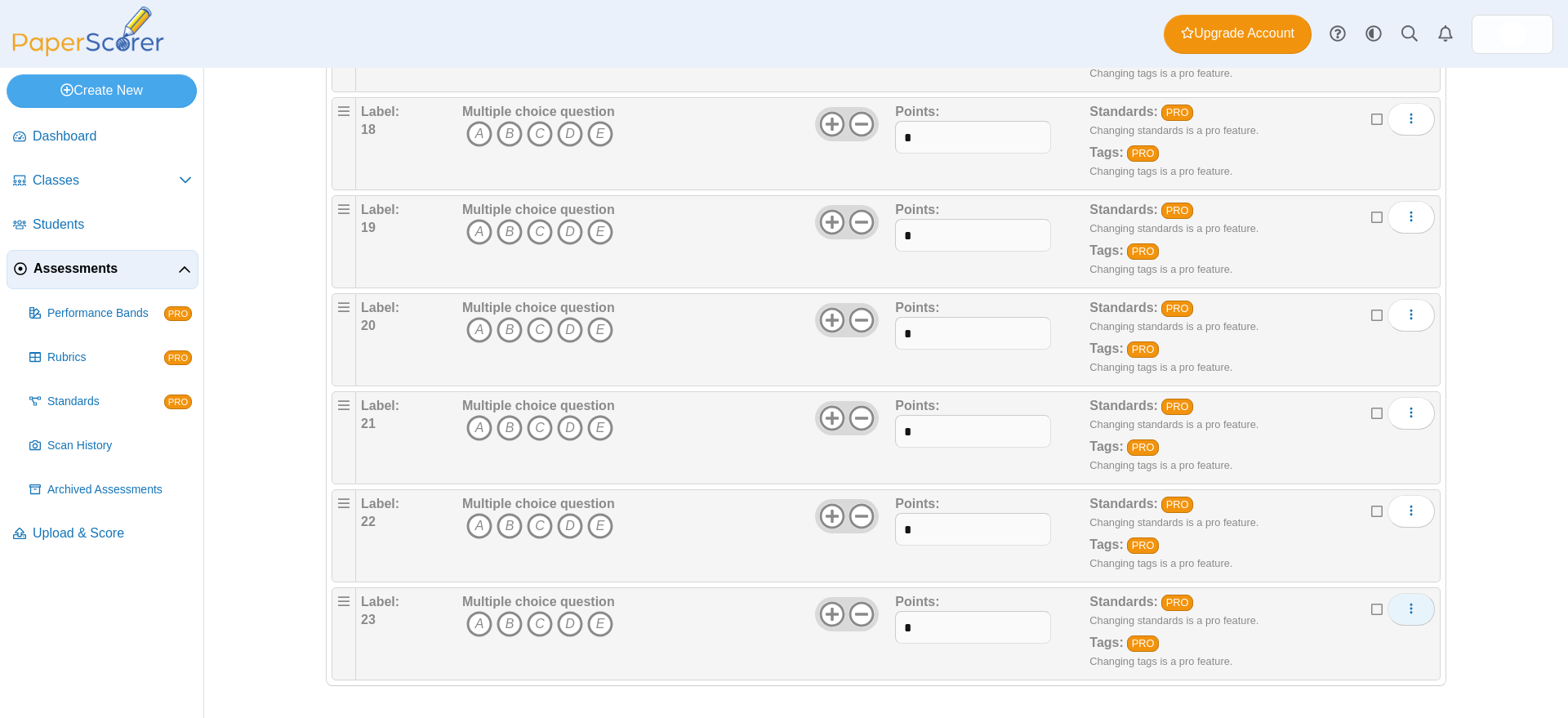
click at [1405, 605] on icon "More options" at bounding box center [1411, 608] width 13 height 13
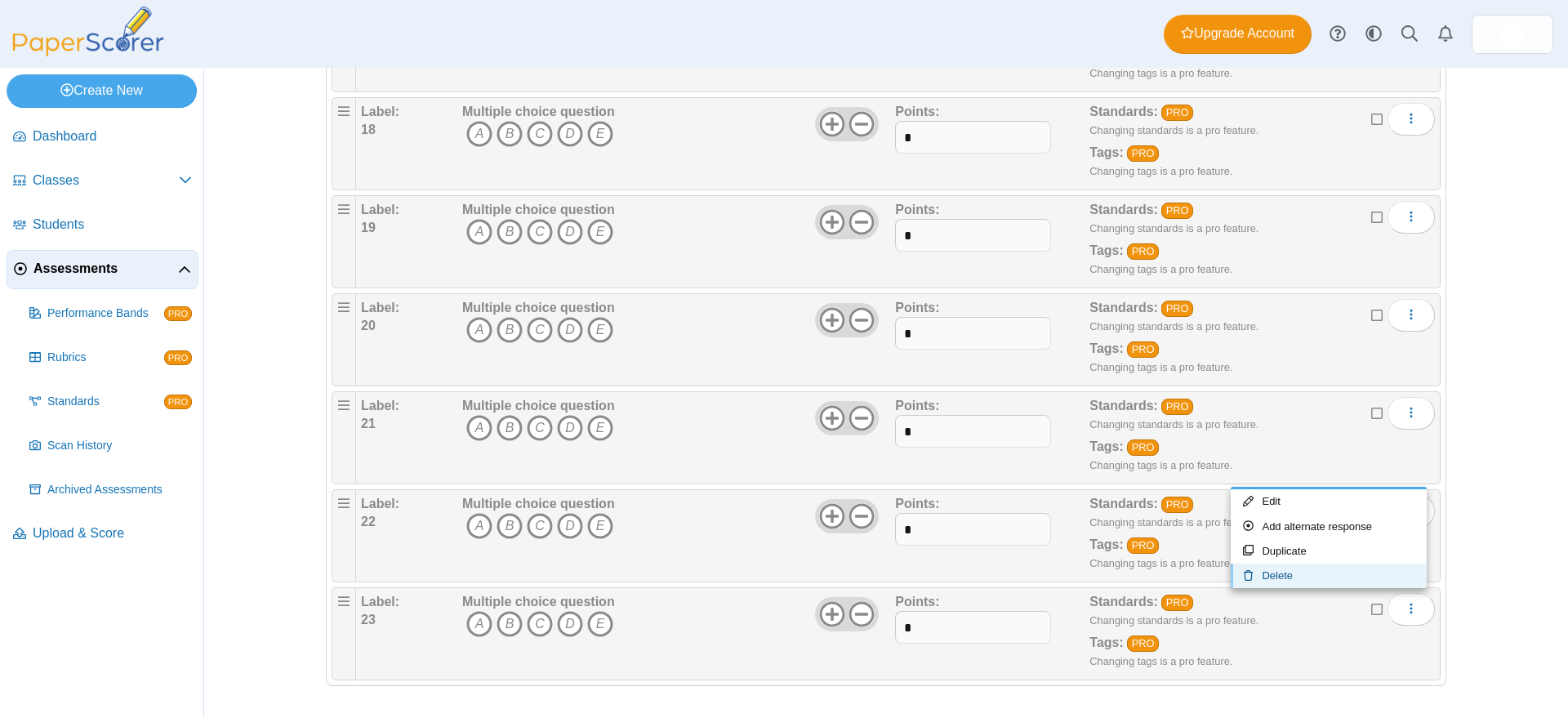
click at [1298, 573] on link "Delete" at bounding box center [1328, 576] width 196 height 25
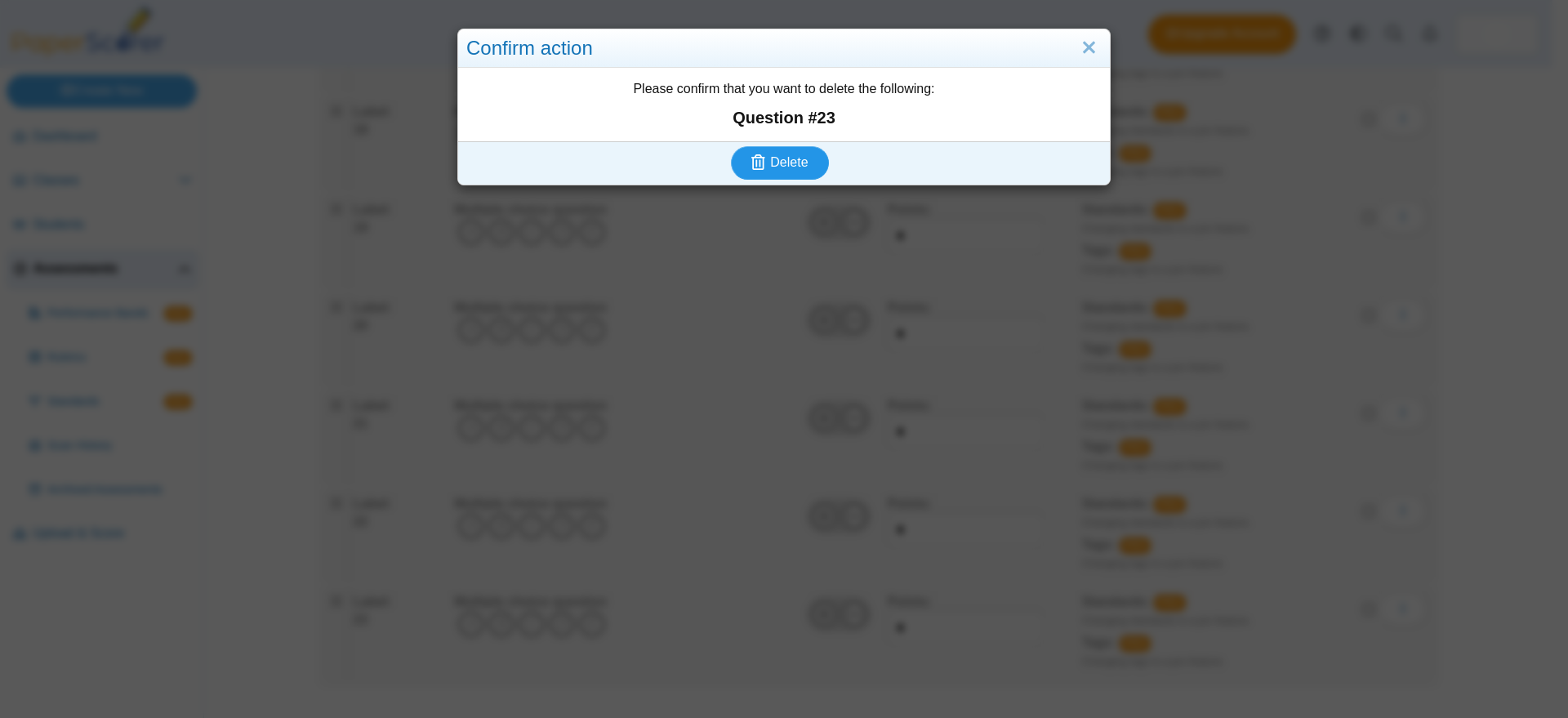
click at [795, 158] on span "Delete" at bounding box center [788, 161] width 37 height 14
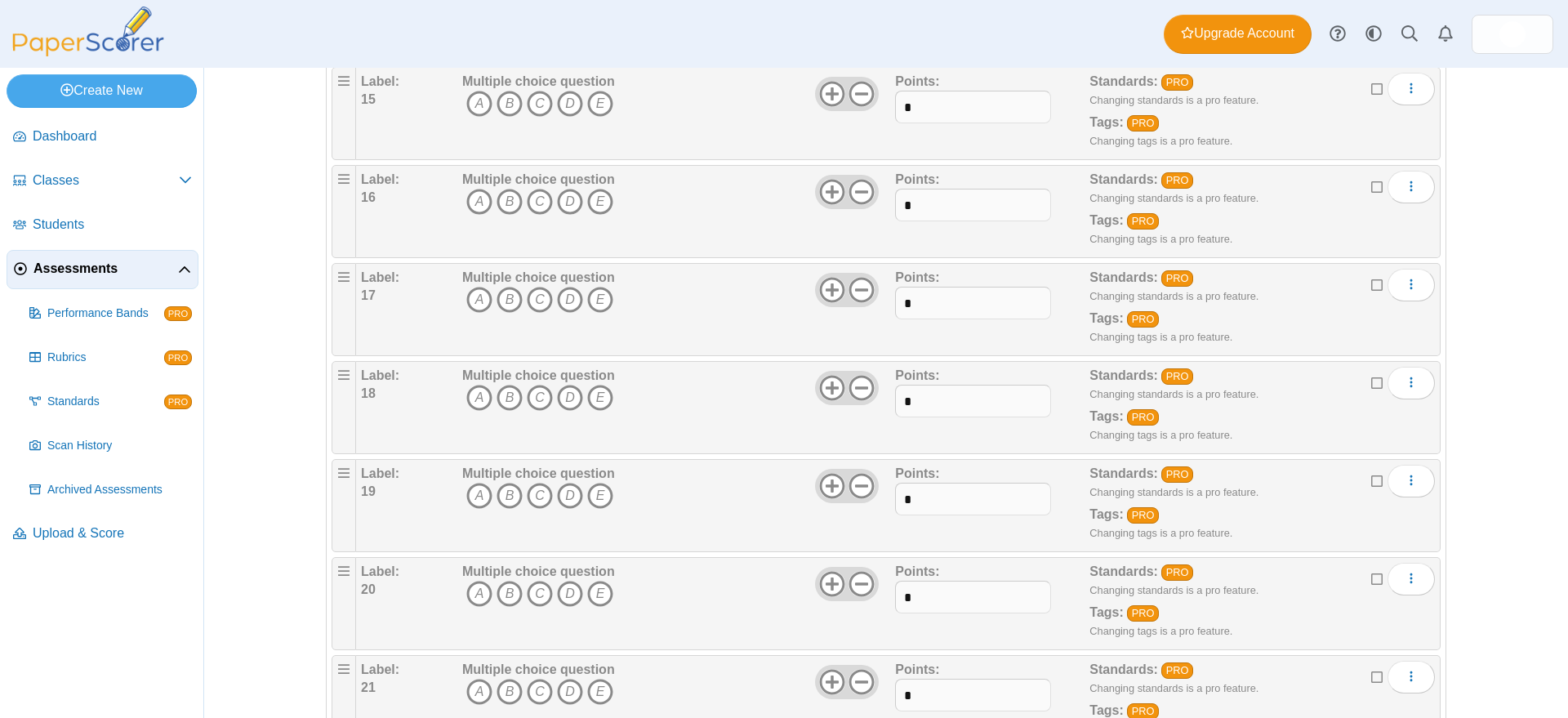
scroll to position [1704, 0]
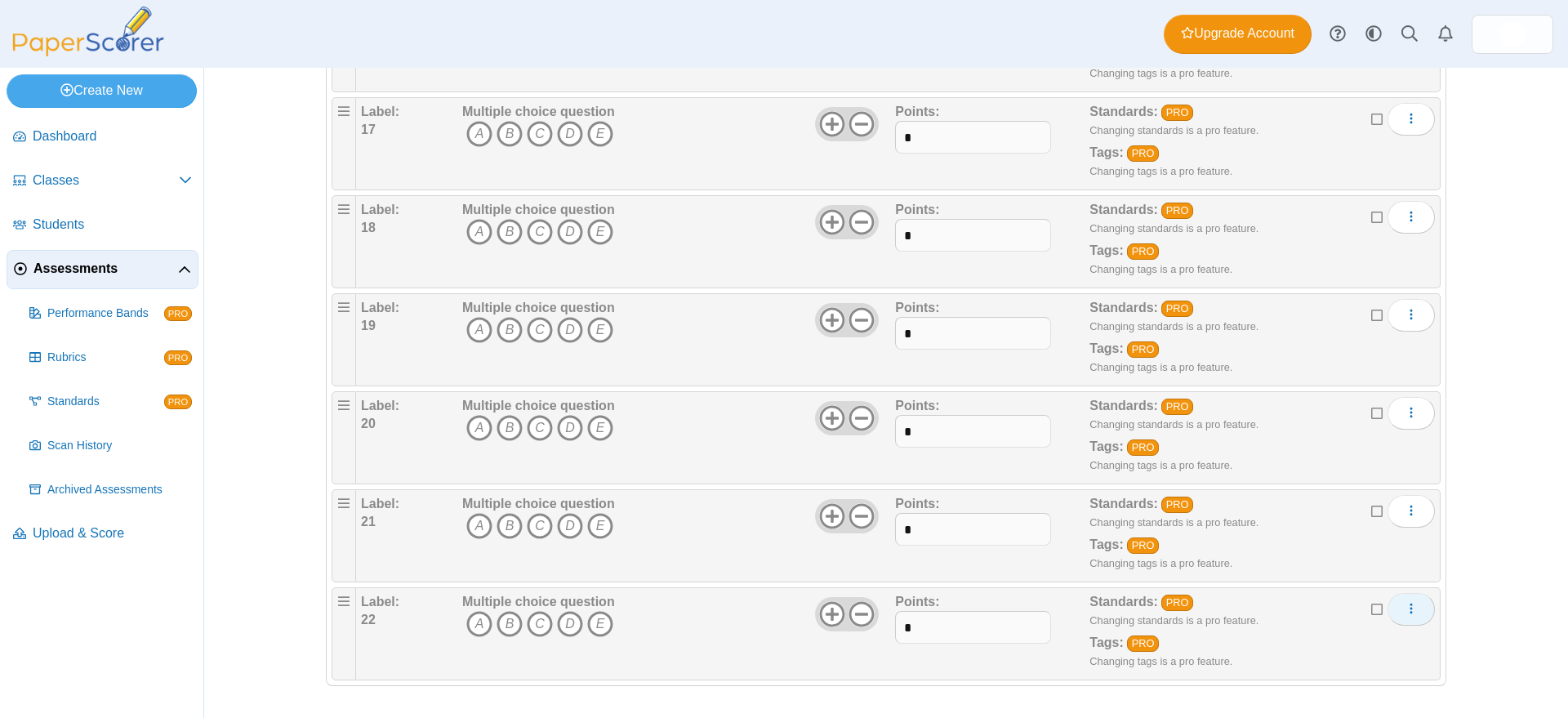
click at [1405, 606] on icon "More options" at bounding box center [1411, 608] width 13 height 13
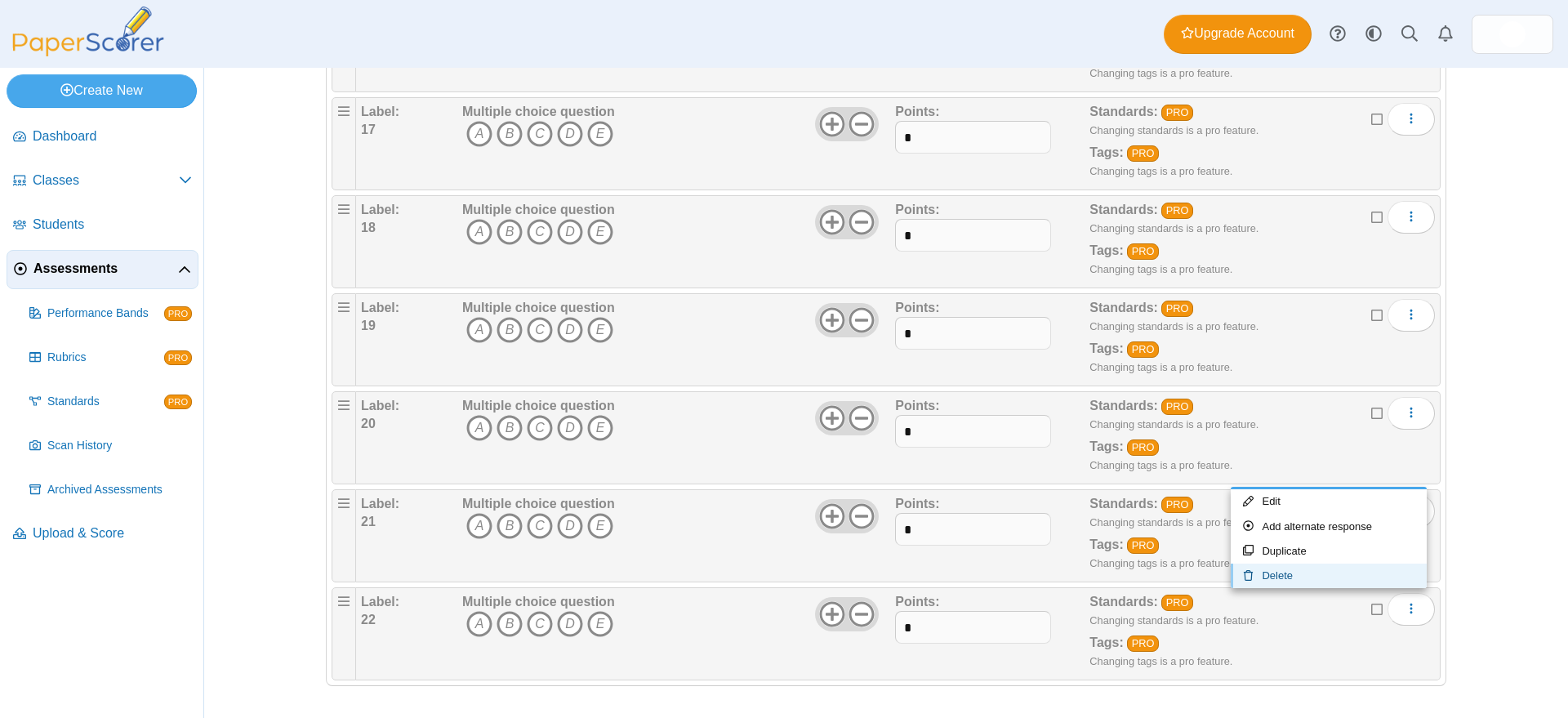
click at [1303, 576] on link "Delete" at bounding box center [1328, 576] width 196 height 25
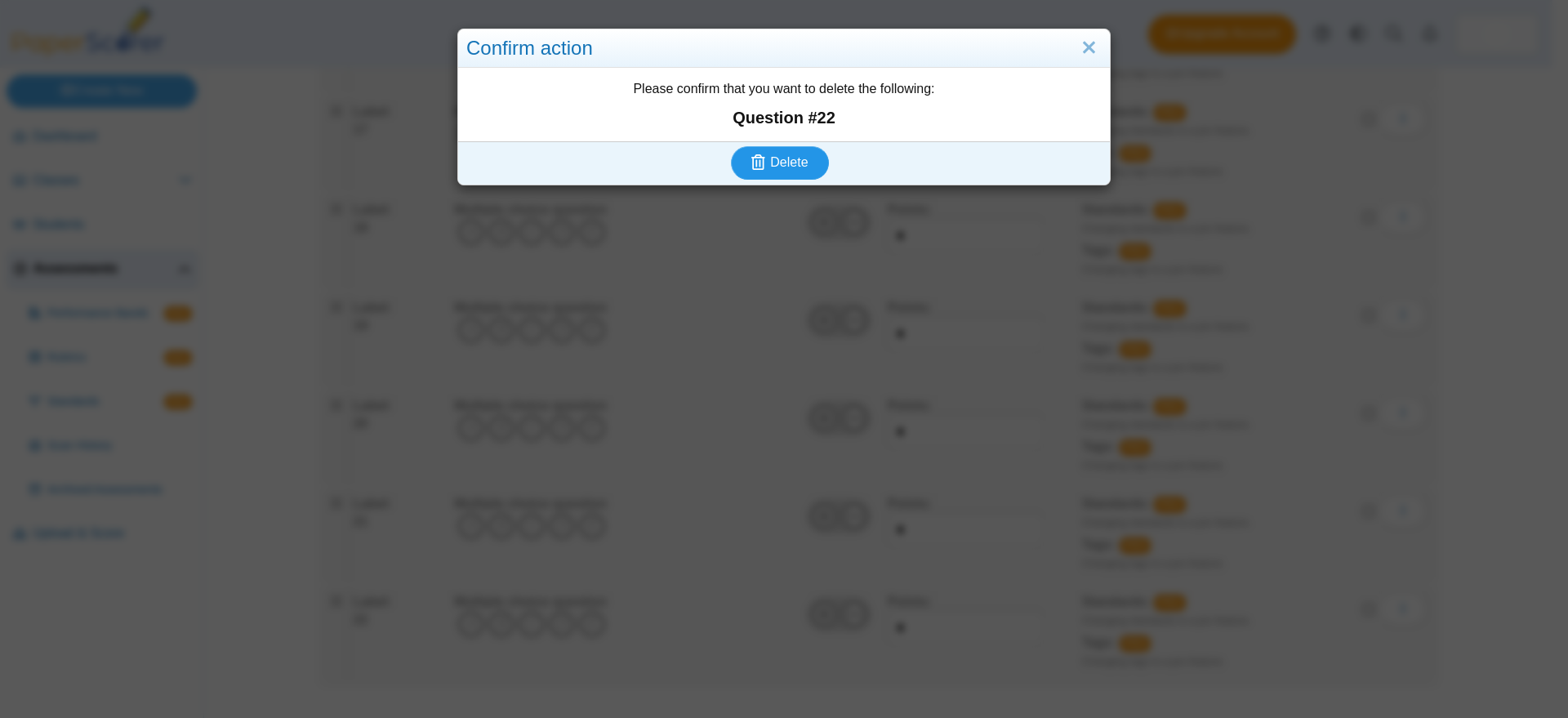
click at [774, 166] on span "Delete" at bounding box center [788, 161] width 37 height 14
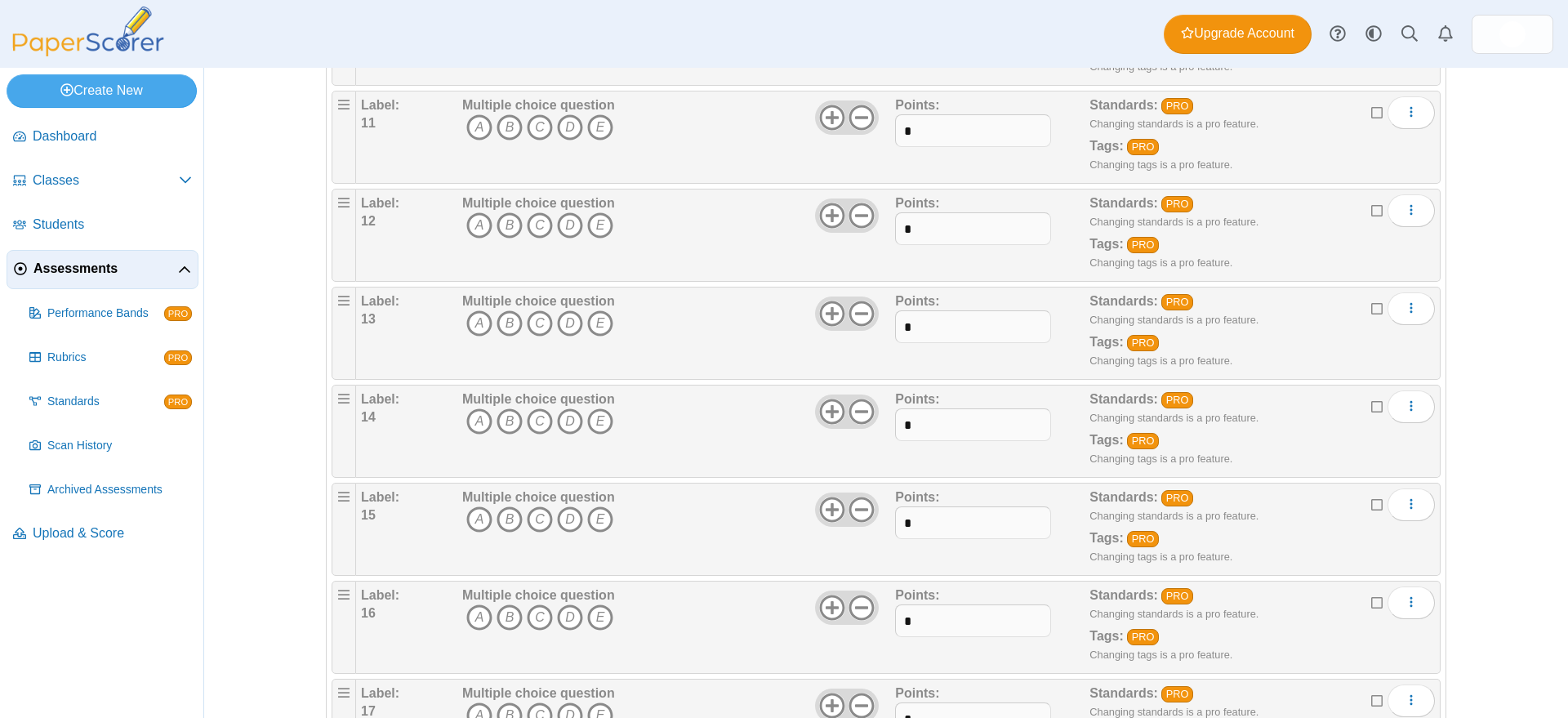
scroll to position [1606, 0]
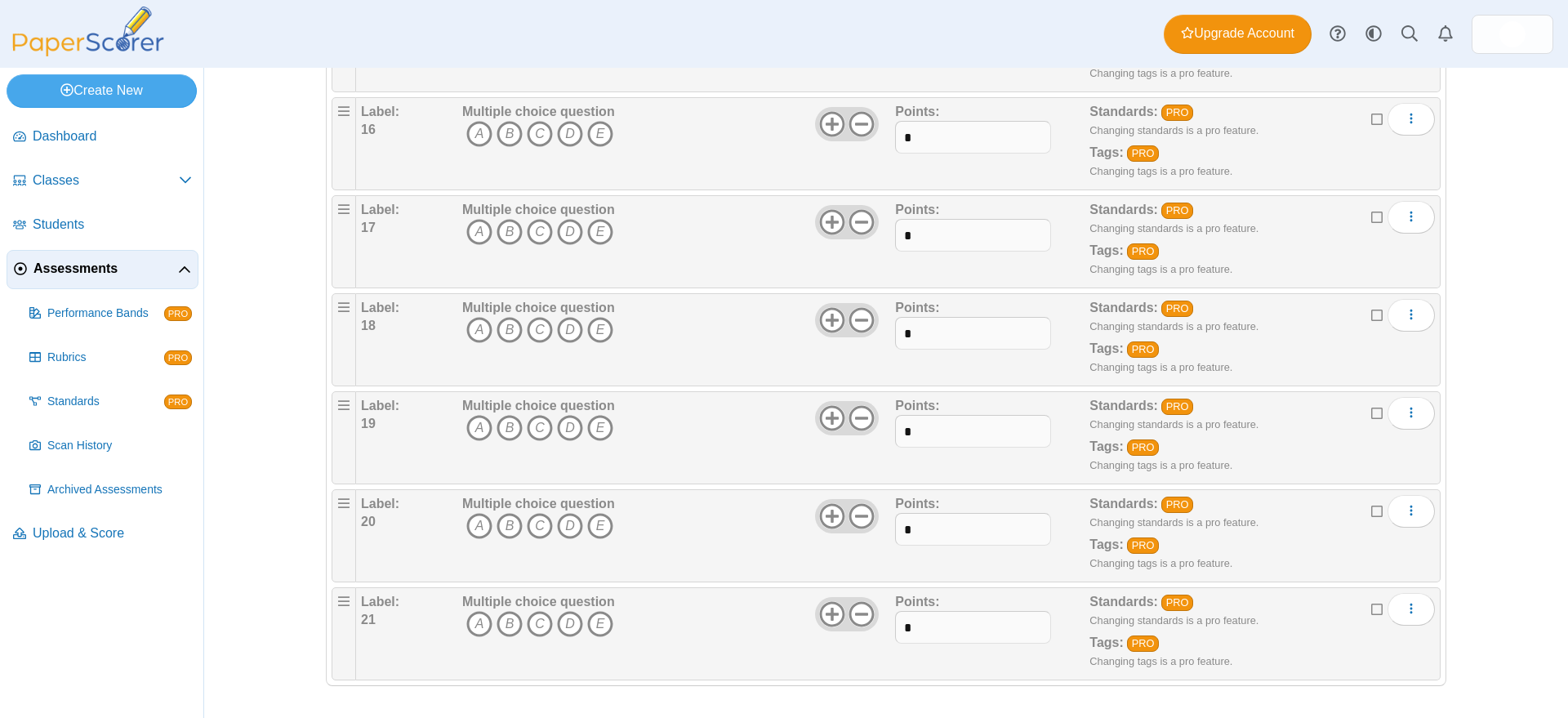
click at [1465, 482] on div "Assessments Questions for APP 04 T 2526v1a Auto label enabled Add a question Mo…" at bounding box center [886, 392] width 1364 height 650
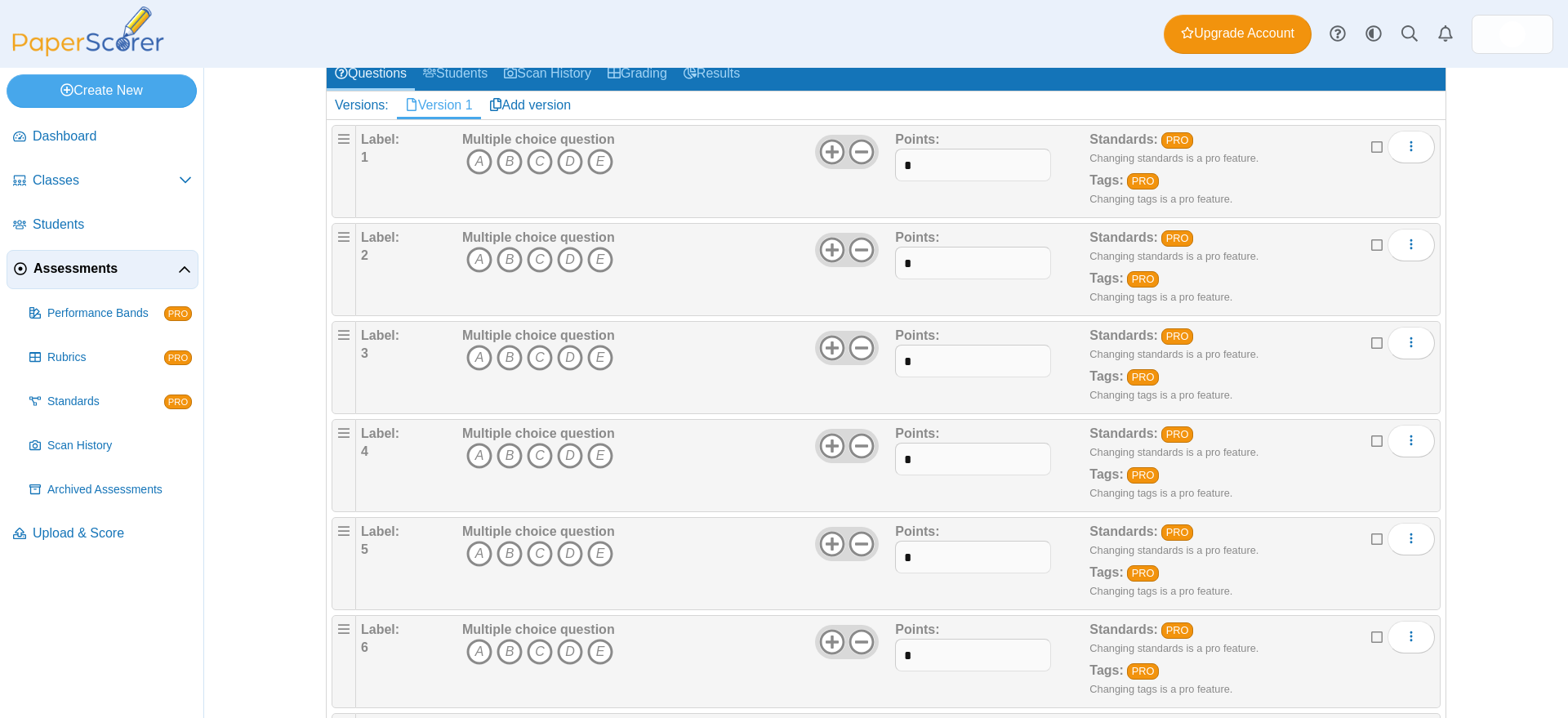
scroll to position [0, 0]
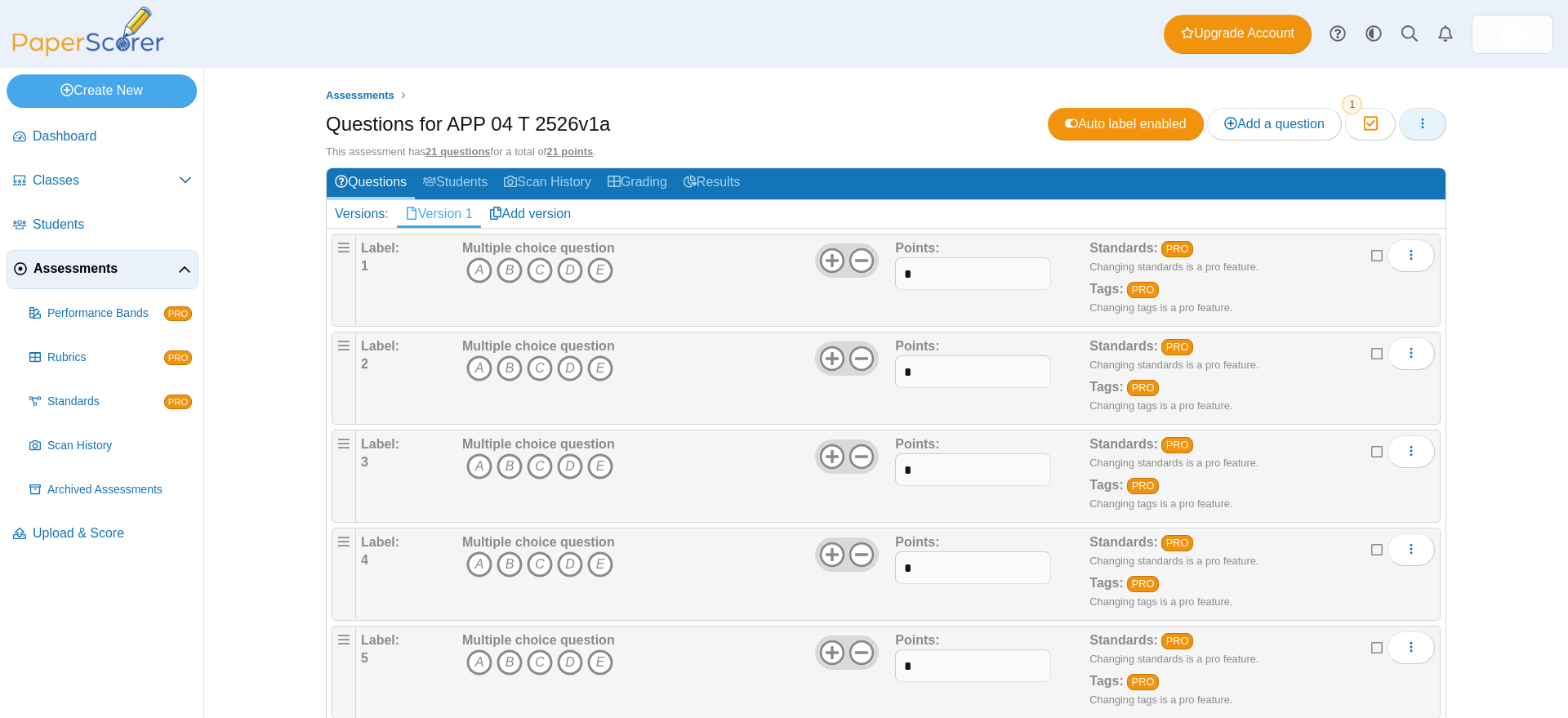
click at [1416, 120] on icon "button" at bounding box center [1423, 123] width 13 height 13
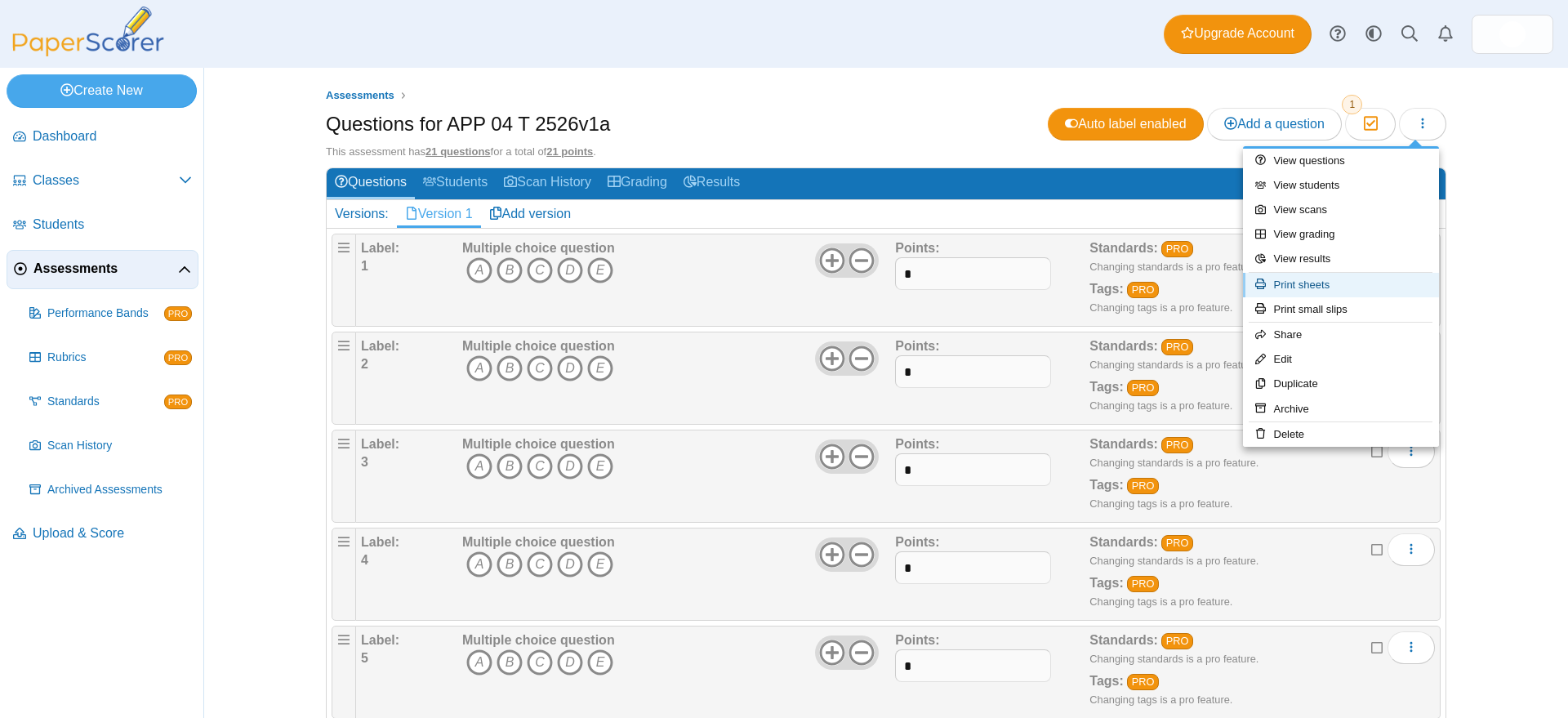
click at [1324, 281] on link "Print sheets" at bounding box center [1341, 285] width 196 height 25
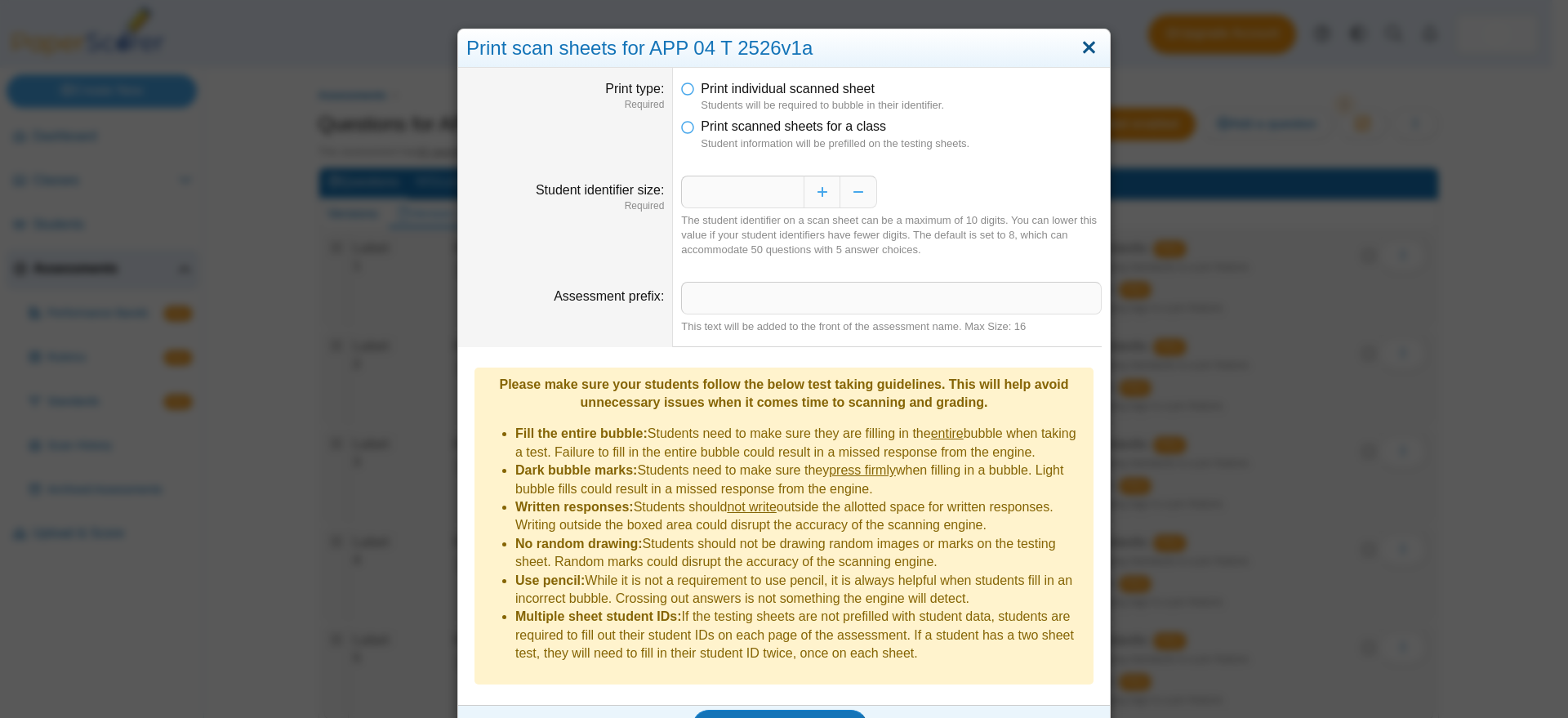
click at [1081, 45] on link "Close" at bounding box center [1089, 48] width 26 height 28
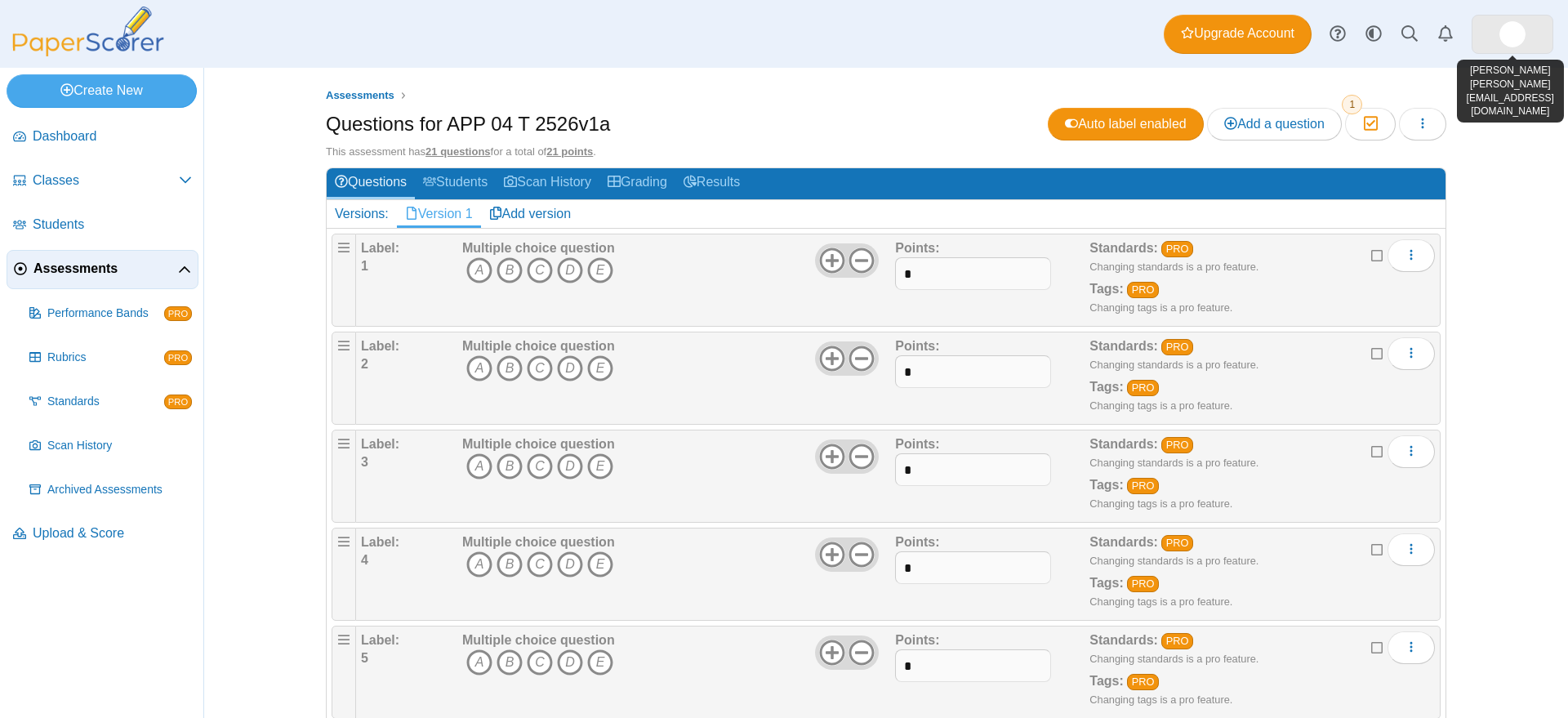
click at [1515, 31] on img at bounding box center [1512, 33] width 26 height 26
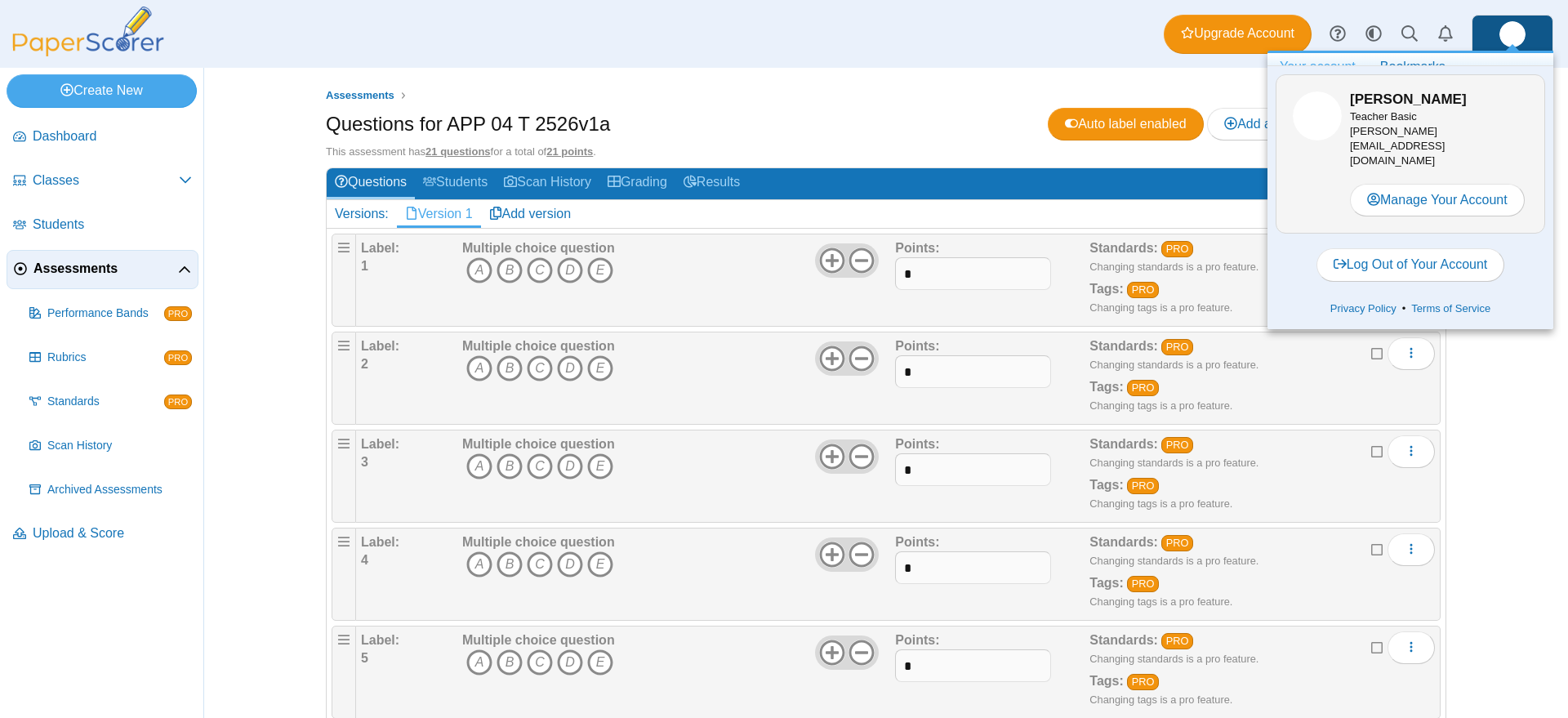
click at [1515, 31] on img at bounding box center [1512, 33] width 26 height 26
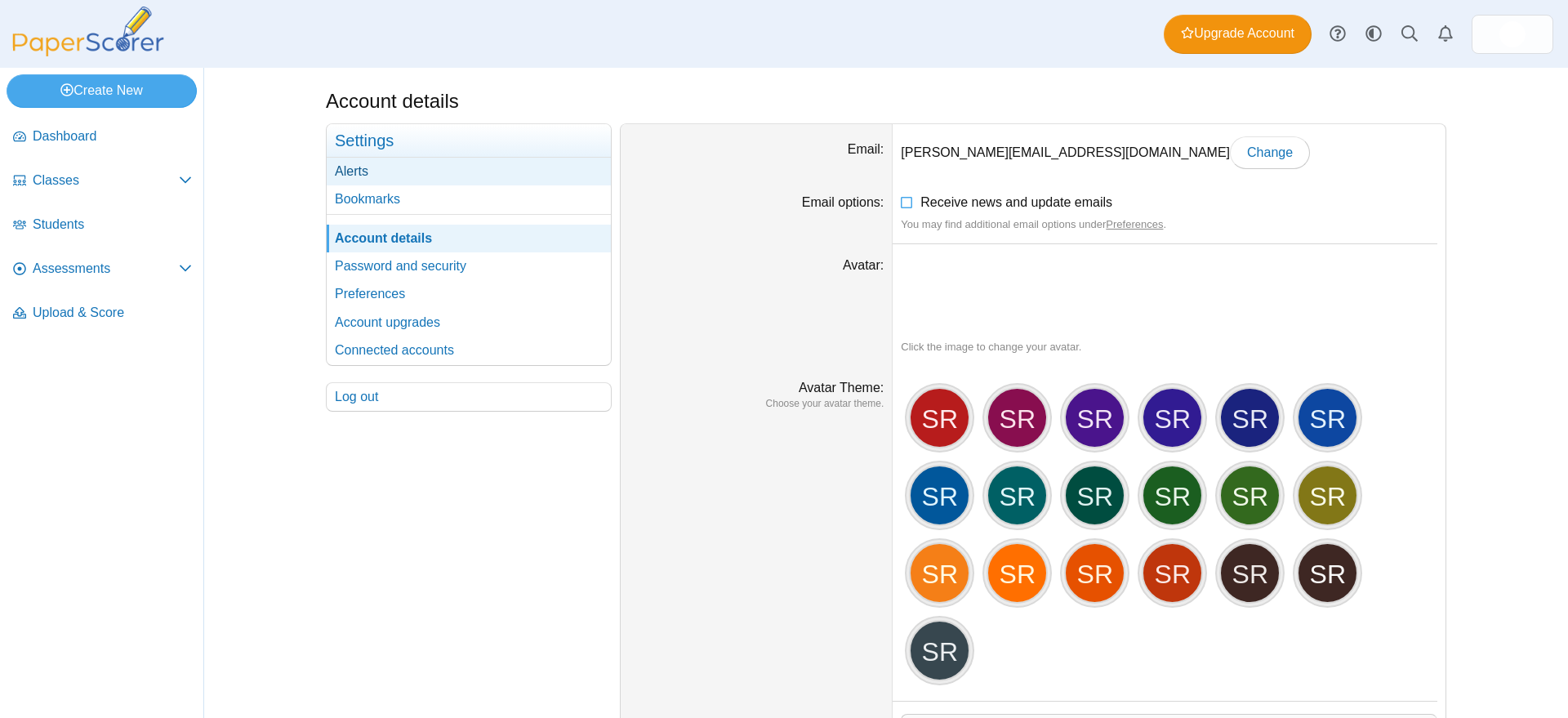
click at [368, 172] on link "Alerts" at bounding box center [469, 171] width 285 height 28
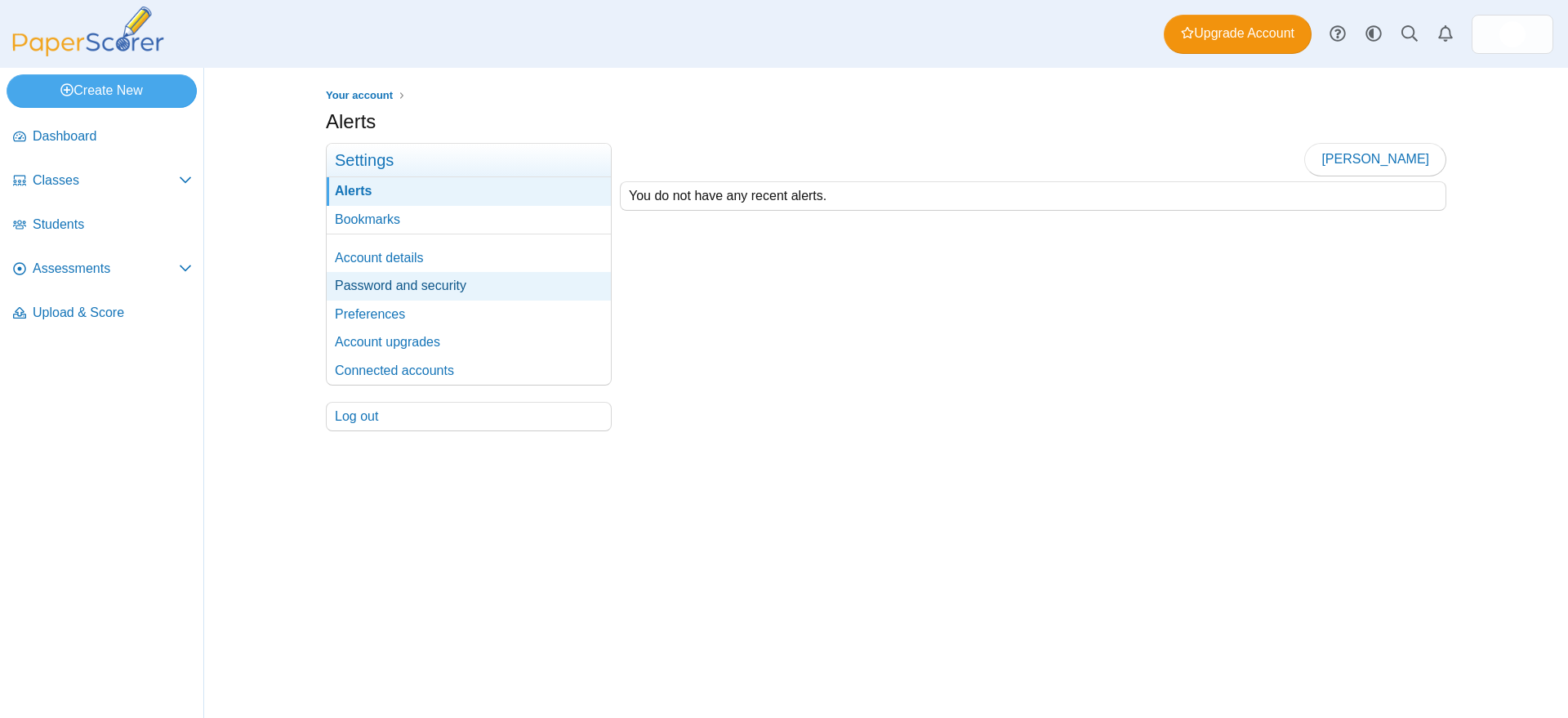
click at [428, 285] on link "Password and security" at bounding box center [469, 285] width 285 height 28
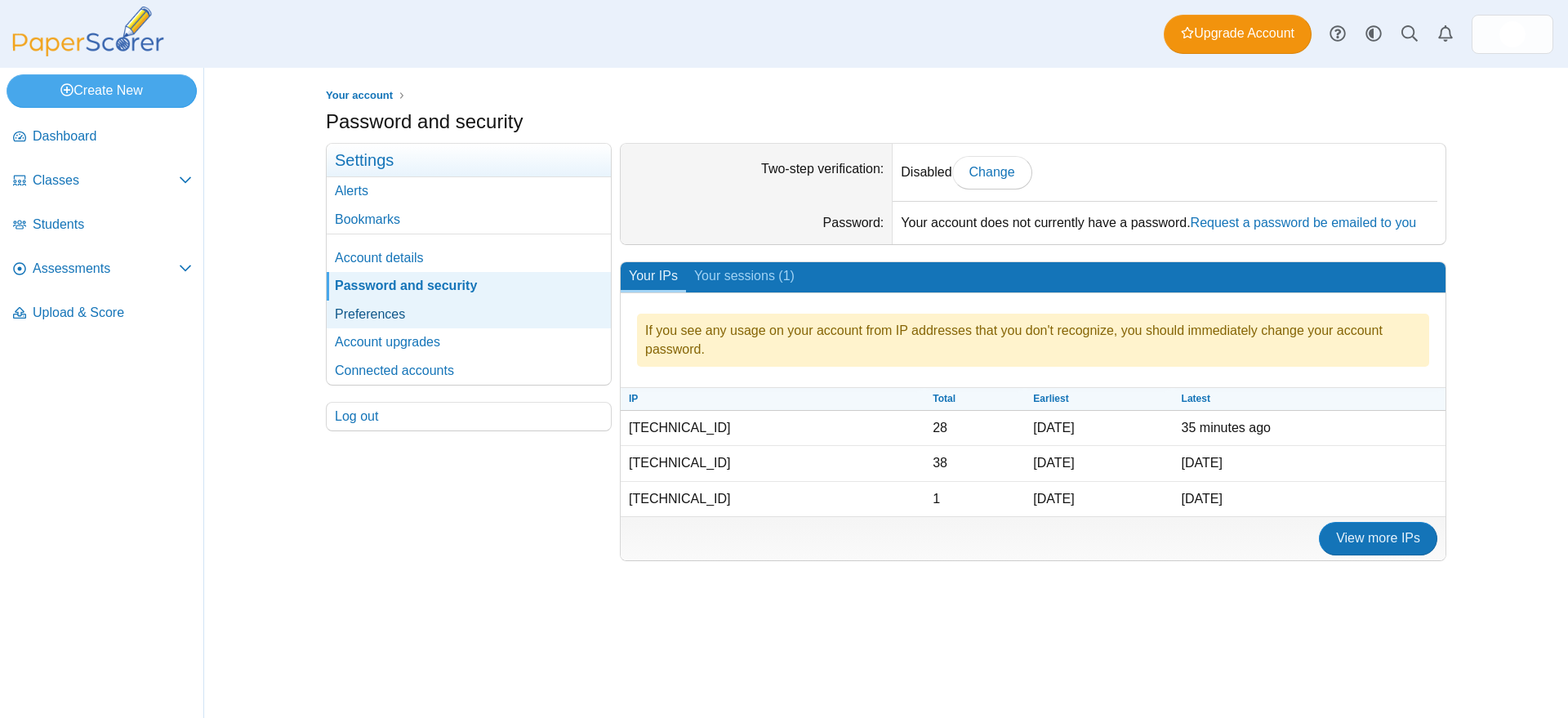
click at [395, 315] on link "Preferences" at bounding box center [469, 314] width 285 height 28
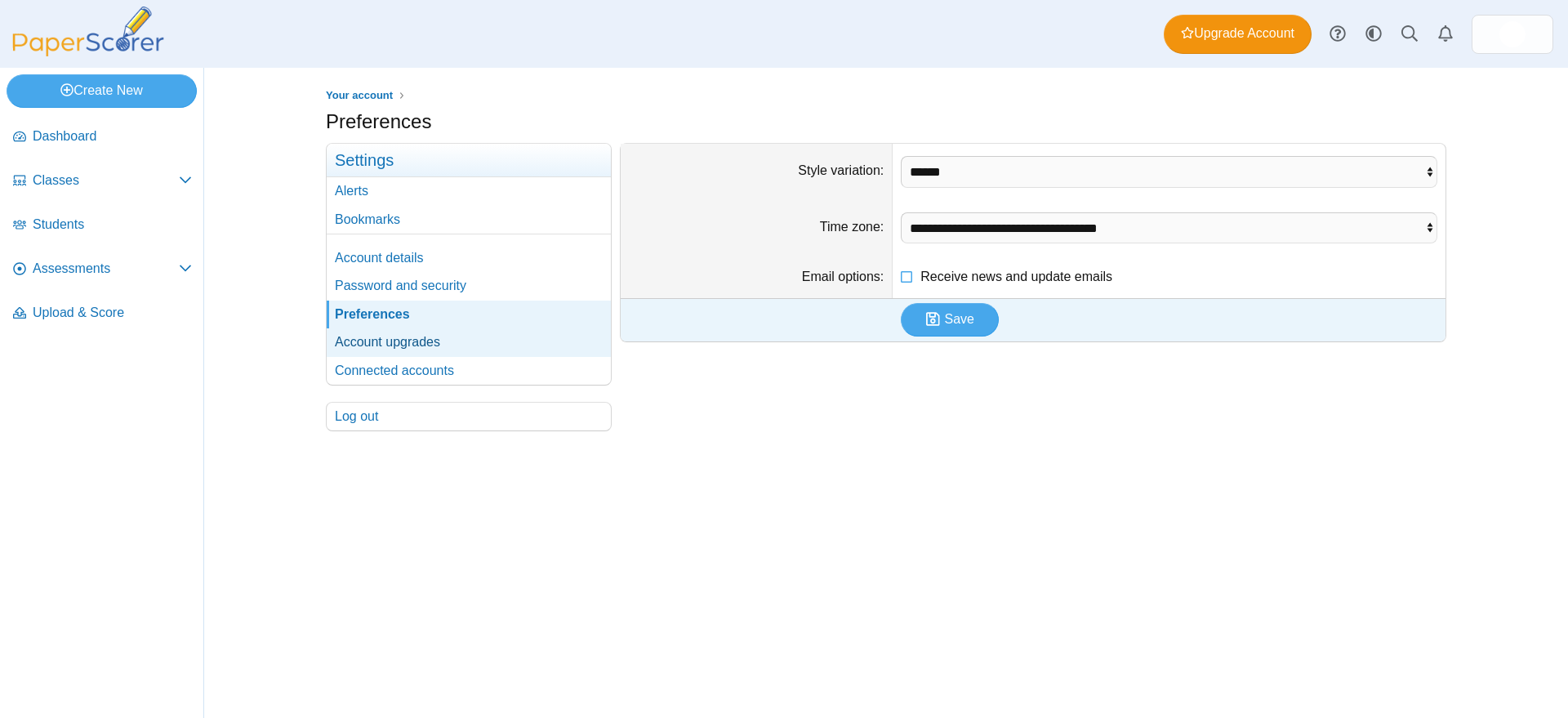
click at [396, 342] on link "Account upgrades" at bounding box center [469, 342] width 285 height 28
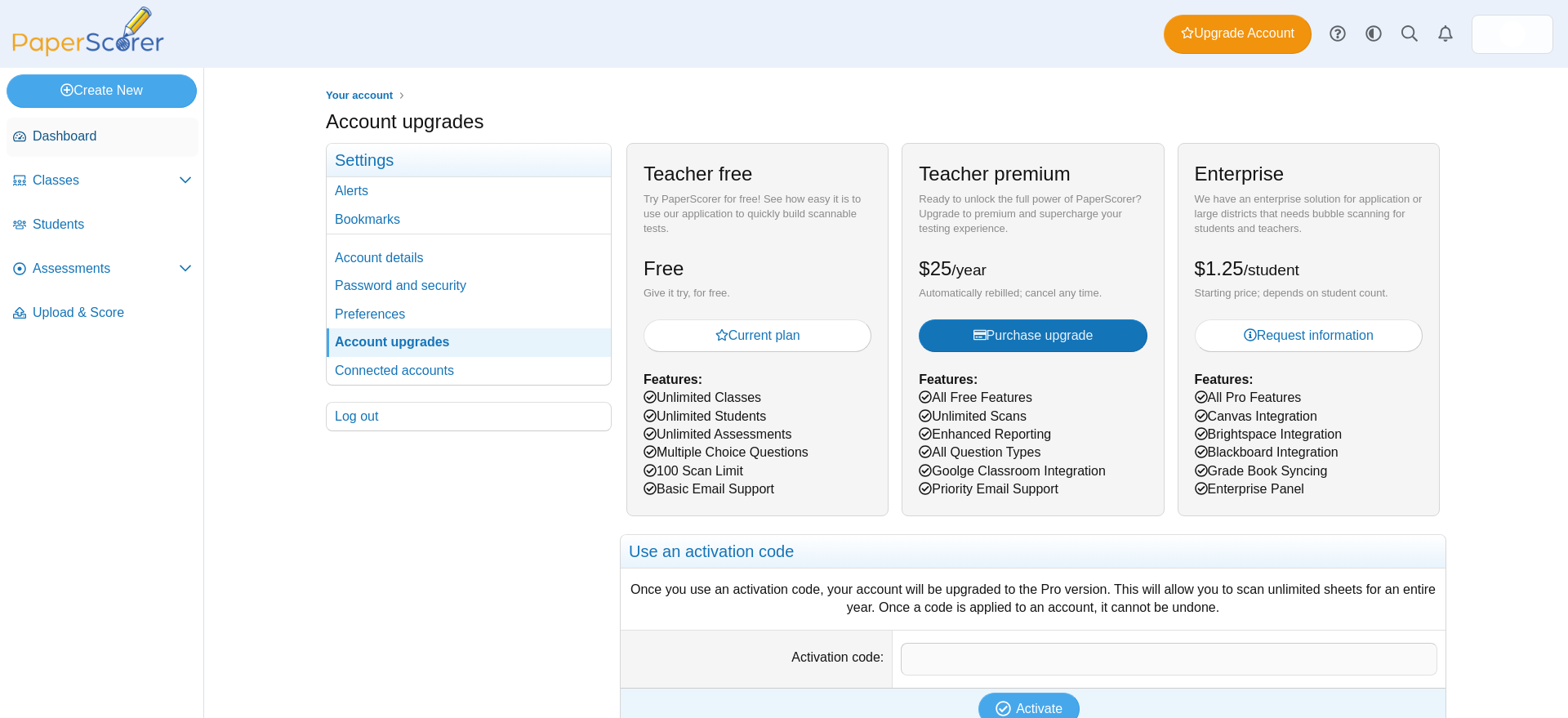
click at [71, 136] on span "Dashboard" at bounding box center [112, 136] width 159 height 18
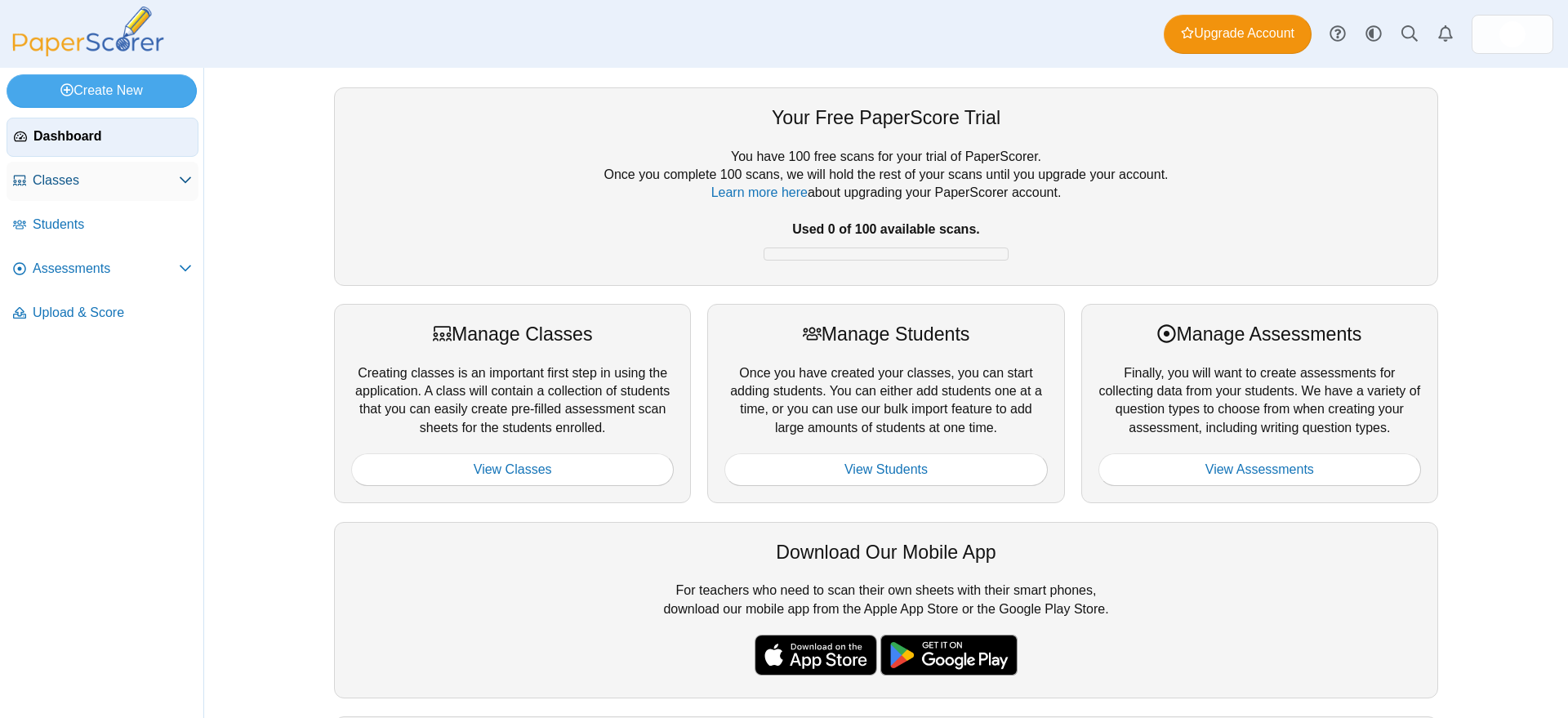
click at [183, 178] on icon at bounding box center [185, 180] width 13 height 13
click at [183, 178] on icon at bounding box center [185, 182] width 13 height 13
click at [1516, 33] on img at bounding box center [1512, 33] width 26 height 26
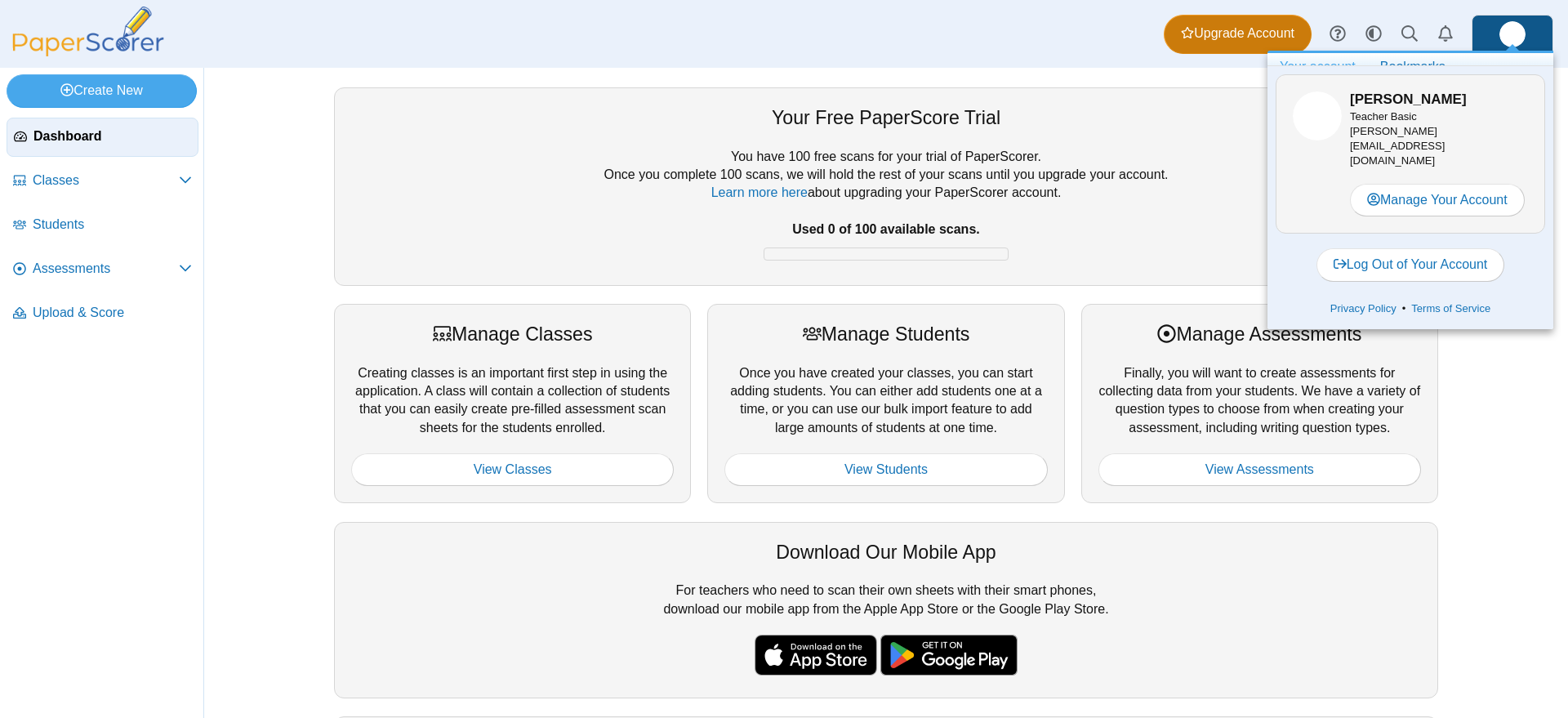
click at [1208, 29] on span "Upgrade Account" at bounding box center [1238, 33] width 114 height 18
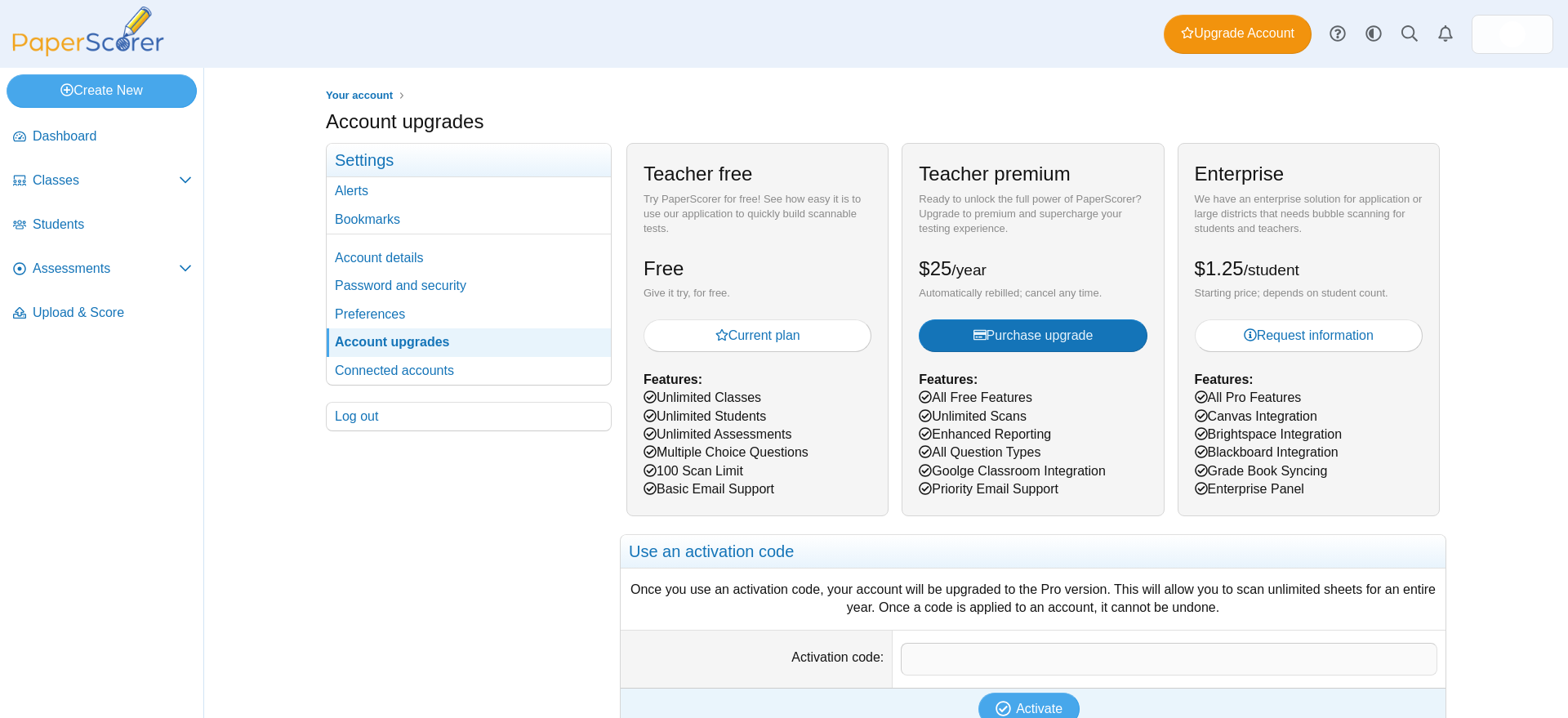
click at [273, 222] on div "Your account Account upgrades Settings" at bounding box center [885, 392] width 1225 height 650
click at [71, 265] on span "Assessments" at bounding box center [105, 268] width 146 height 18
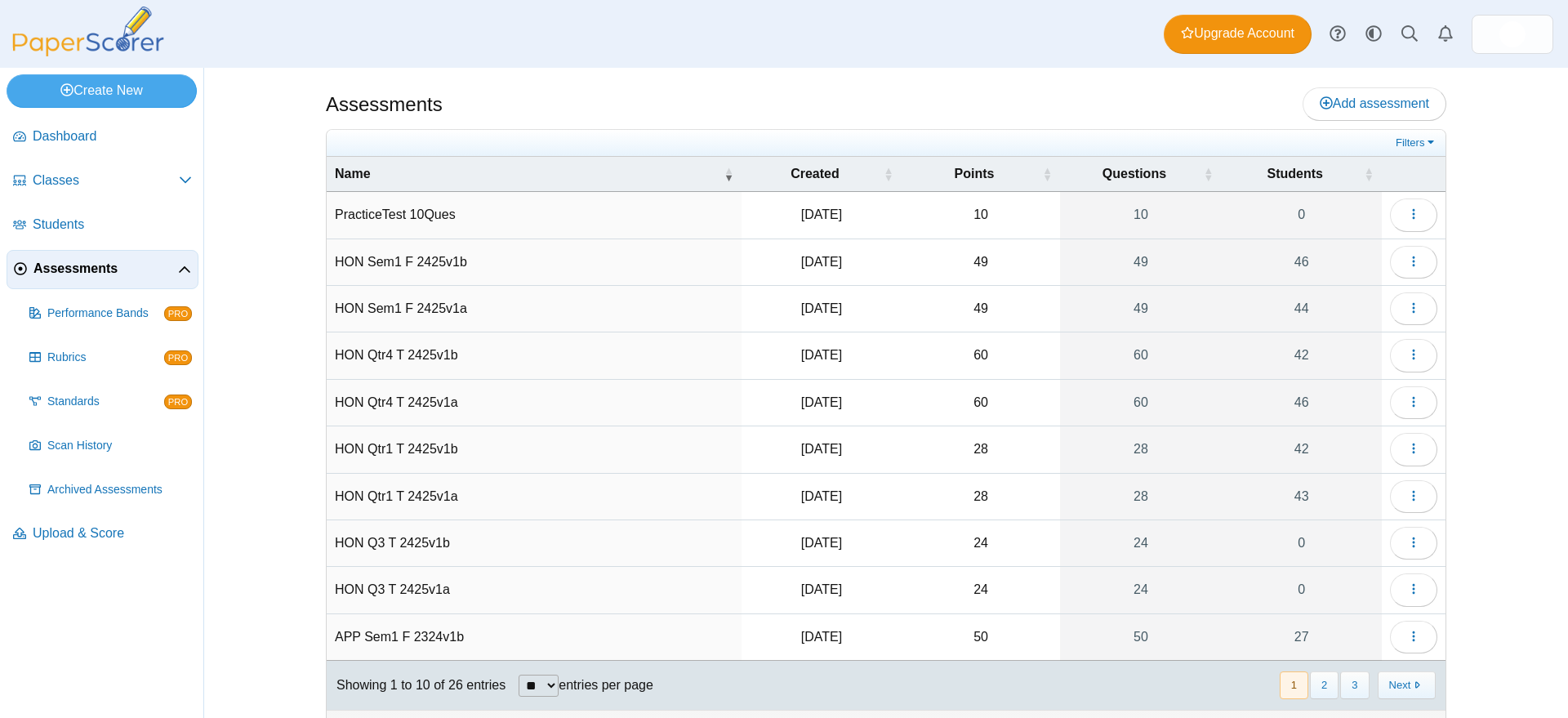
click at [551, 683] on select "** ** ** ***" at bounding box center [539, 685] width 40 height 22
select select "***"
click at [519, 674] on select "** ** ** ***" at bounding box center [539, 685] width 40 height 22
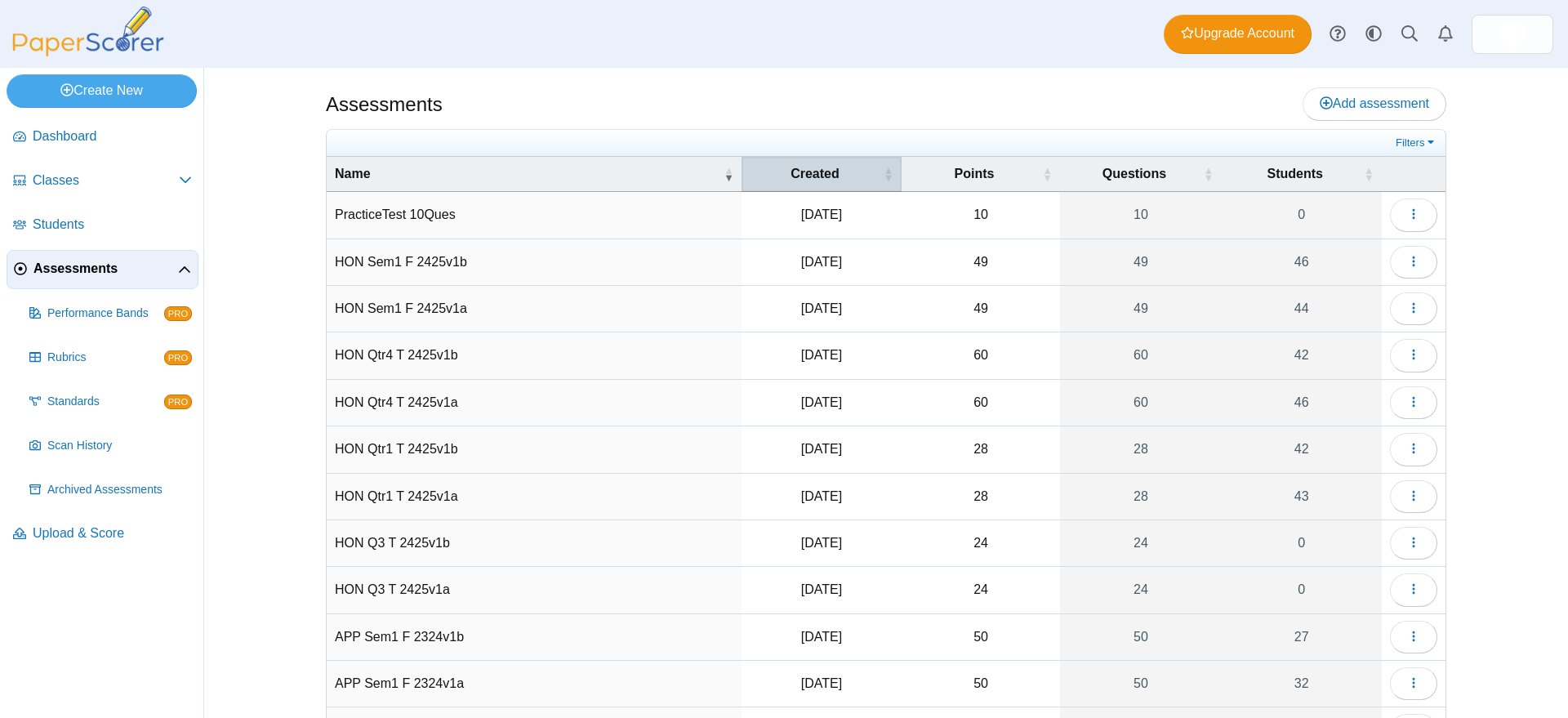
click at [820, 170] on span "Created" at bounding box center [815, 174] width 131 height 18
click at [883, 170] on span "\a Created\a : Activate to invert sorting" at bounding box center [888, 174] width 10 height 16
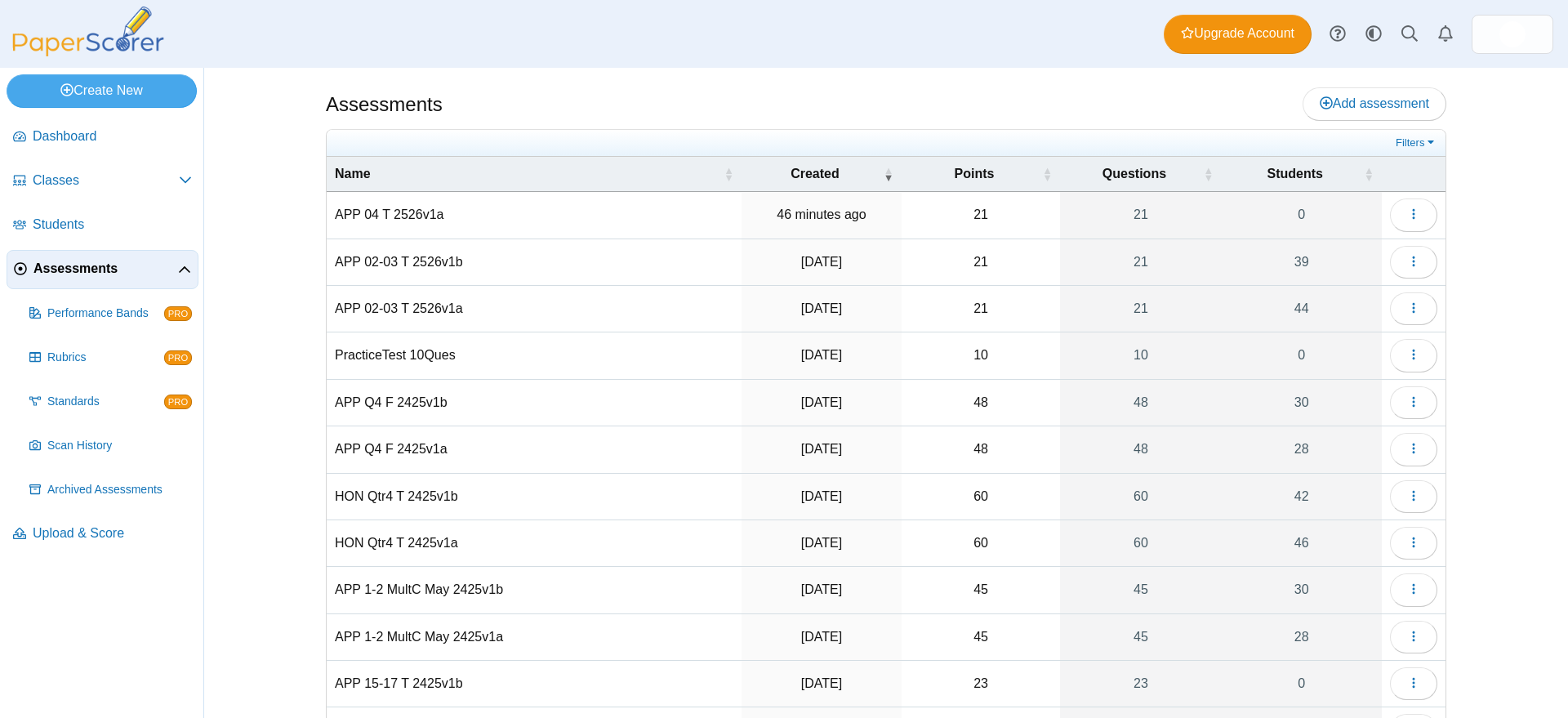
click at [273, 249] on div "Assessments Add assessment 21 0" at bounding box center [885, 392] width 1225 height 650
click at [1521, 37] on img at bounding box center [1512, 33] width 26 height 26
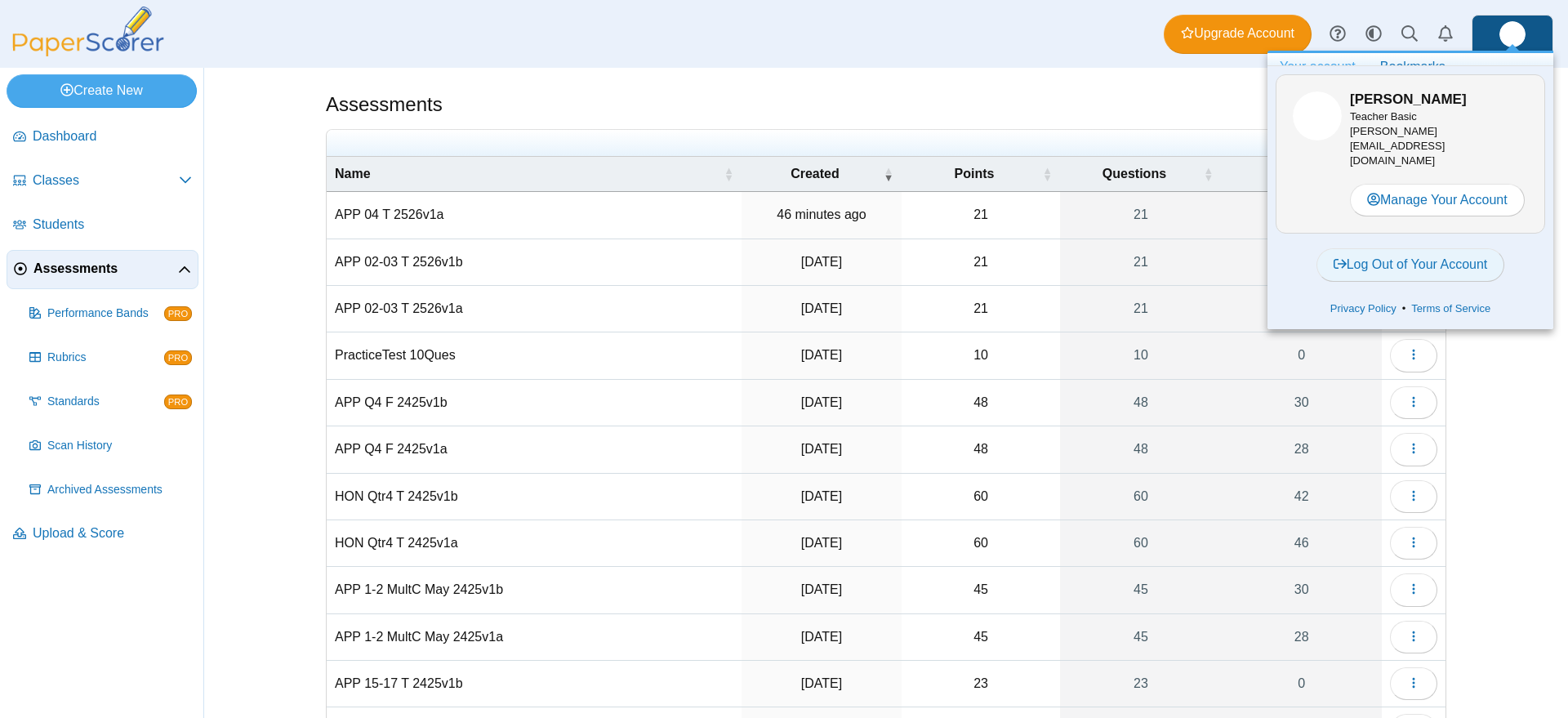
click at [1429, 255] on link "Log Out of Your Account" at bounding box center [1411, 264] width 189 height 32
